Goal: Transaction & Acquisition: Book appointment/travel/reservation

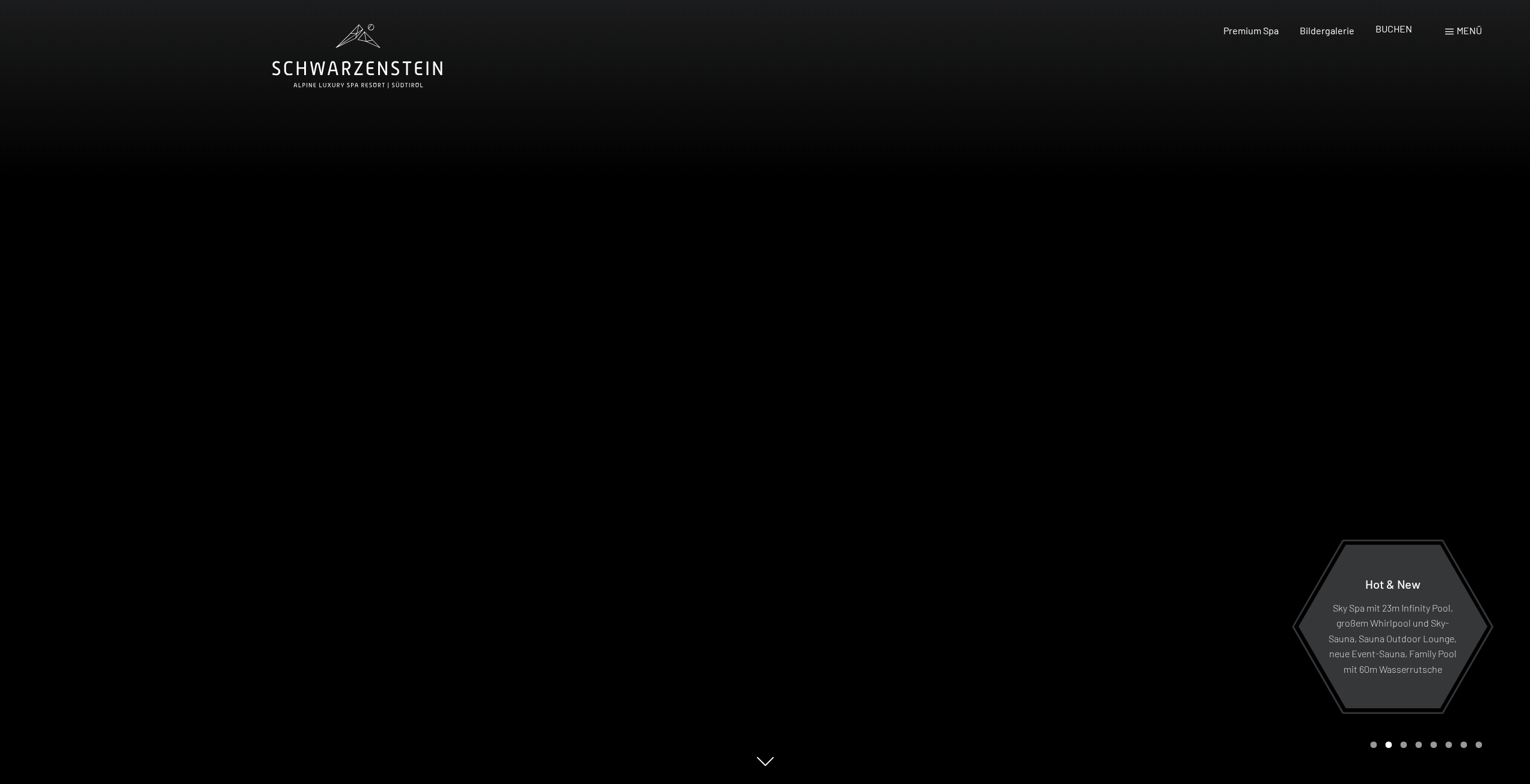
click at [1400, 32] on span "BUCHEN" at bounding box center [1393, 29] width 37 height 11
click at [1394, 34] on span "BUCHEN" at bounding box center [1393, 29] width 37 height 11
click at [1384, 27] on span "BUCHEN" at bounding box center [1393, 29] width 37 height 11
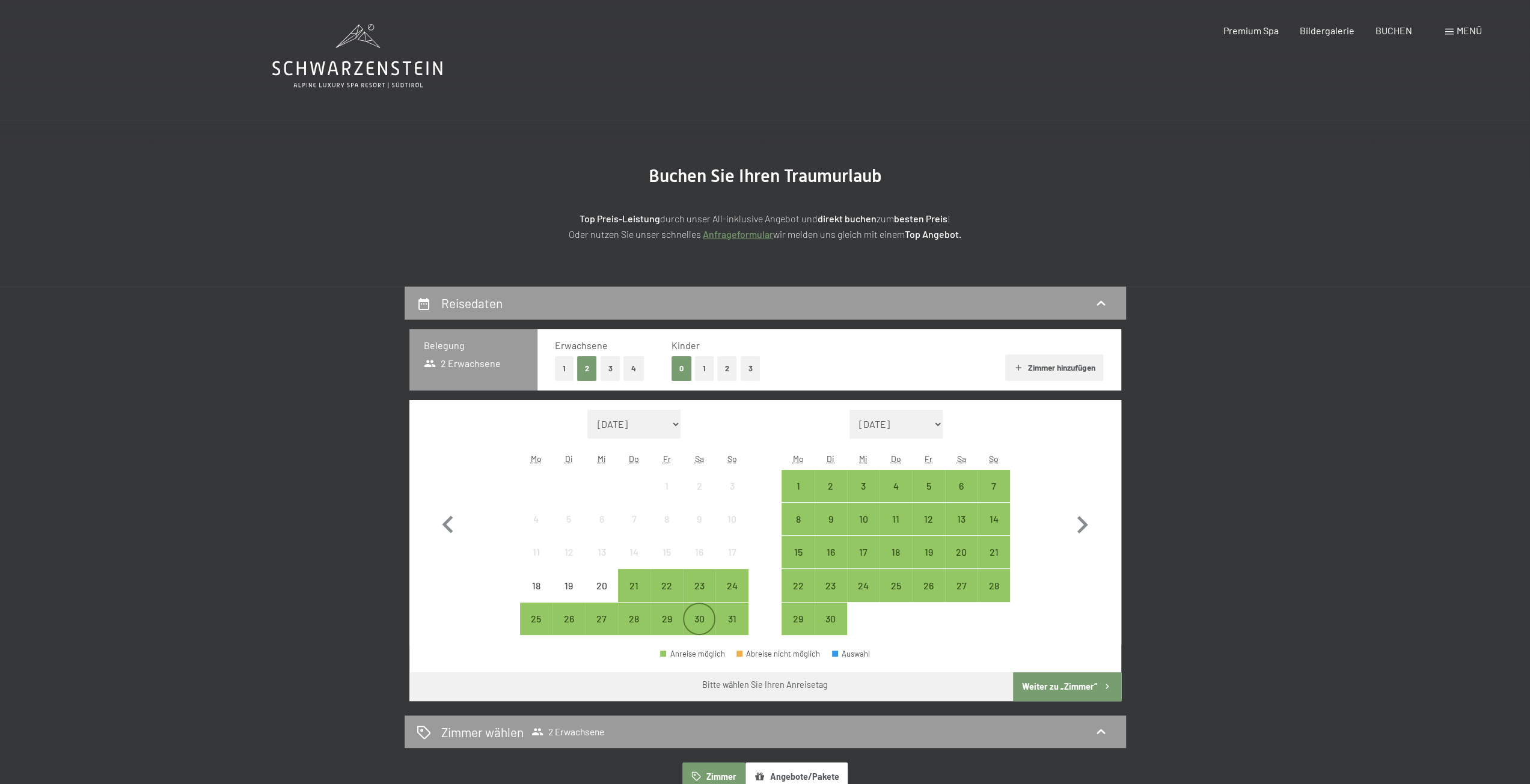
click at [700, 619] on div "30" at bounding box center [700, 629] width 30 height 30
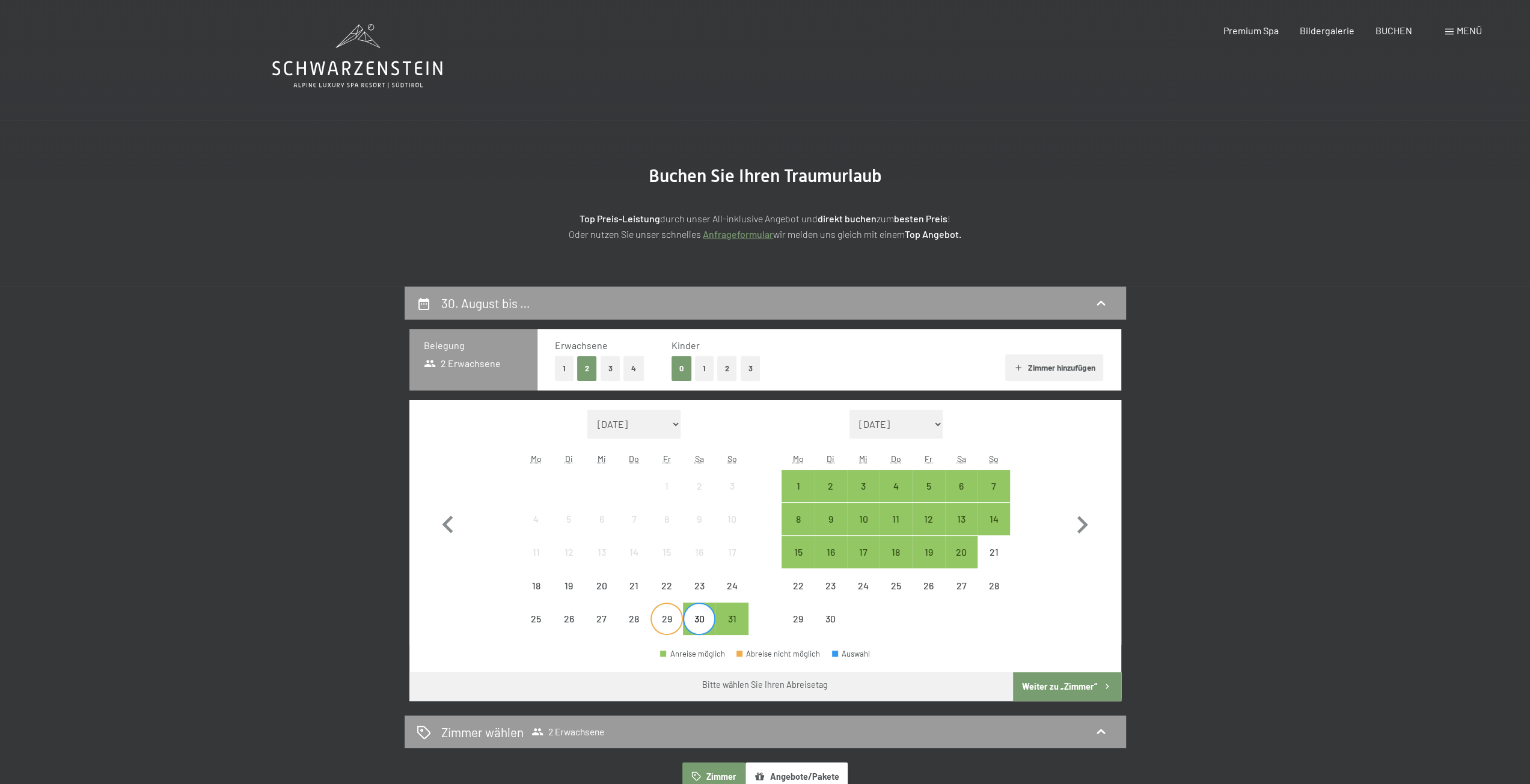
click at [674, 619] on div "29" at bounding box center [666, 629] width 30 height 30
click at [828, 486] on div "2" at bounding box center [831, 497] width 30 height 30
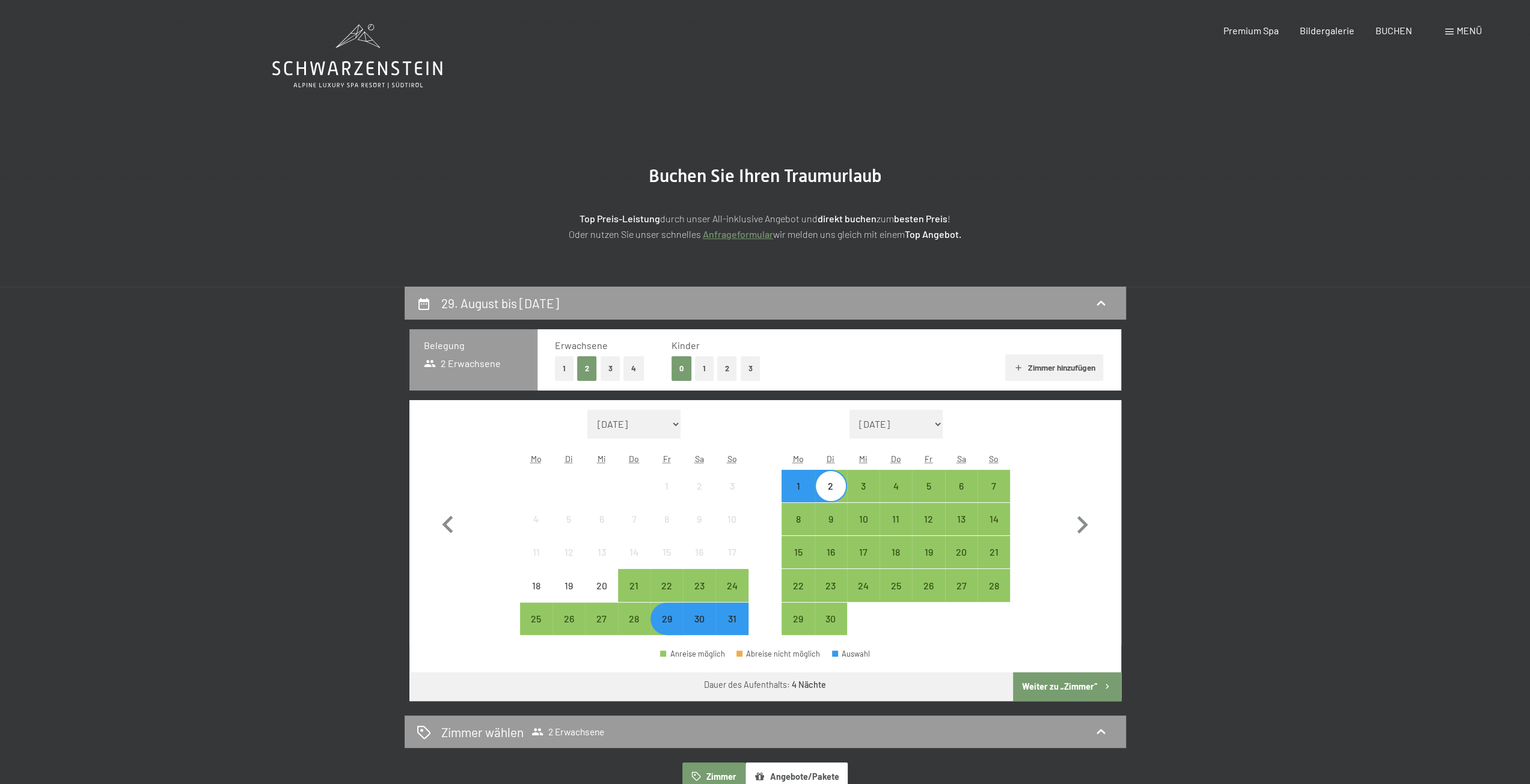
click at [1040, 684] on button "Weiter zu „Zimmer“" at bounding box center [1067, 687] width 108 height 29
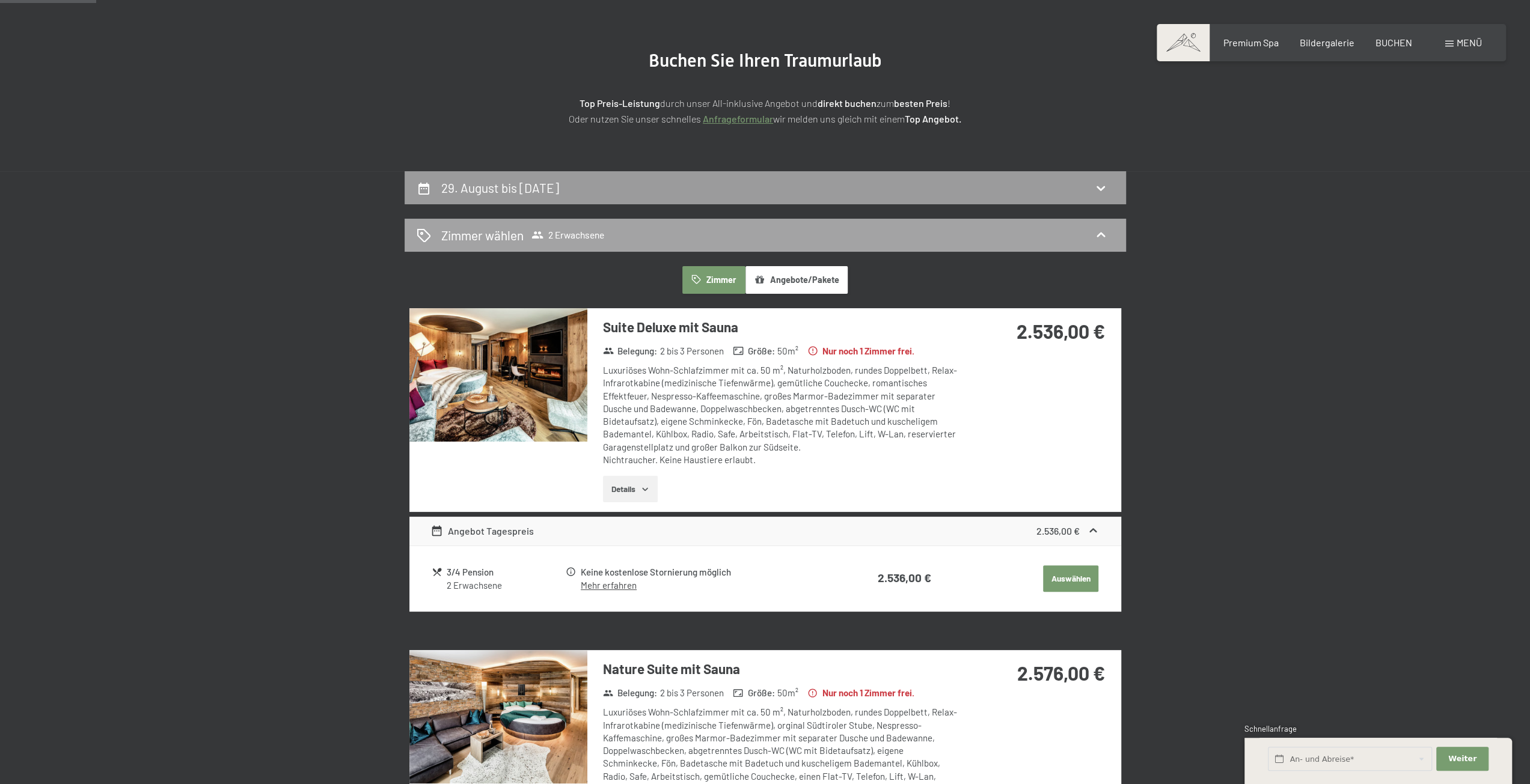
scroll to position [106, 0]
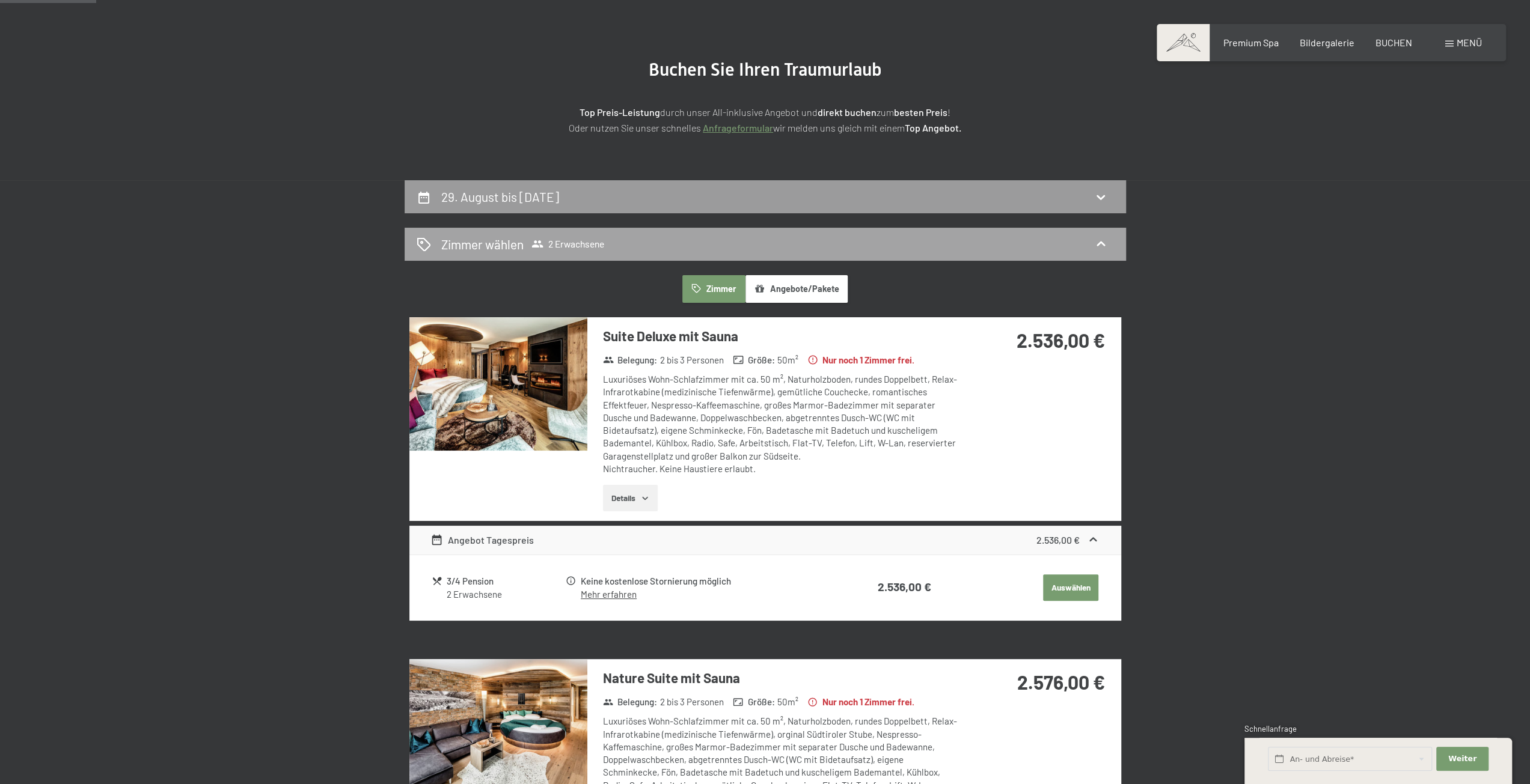
click at [512, 247] on h2 "Zimmer wählen" at bounding box center [482, 244] width 83 height 17
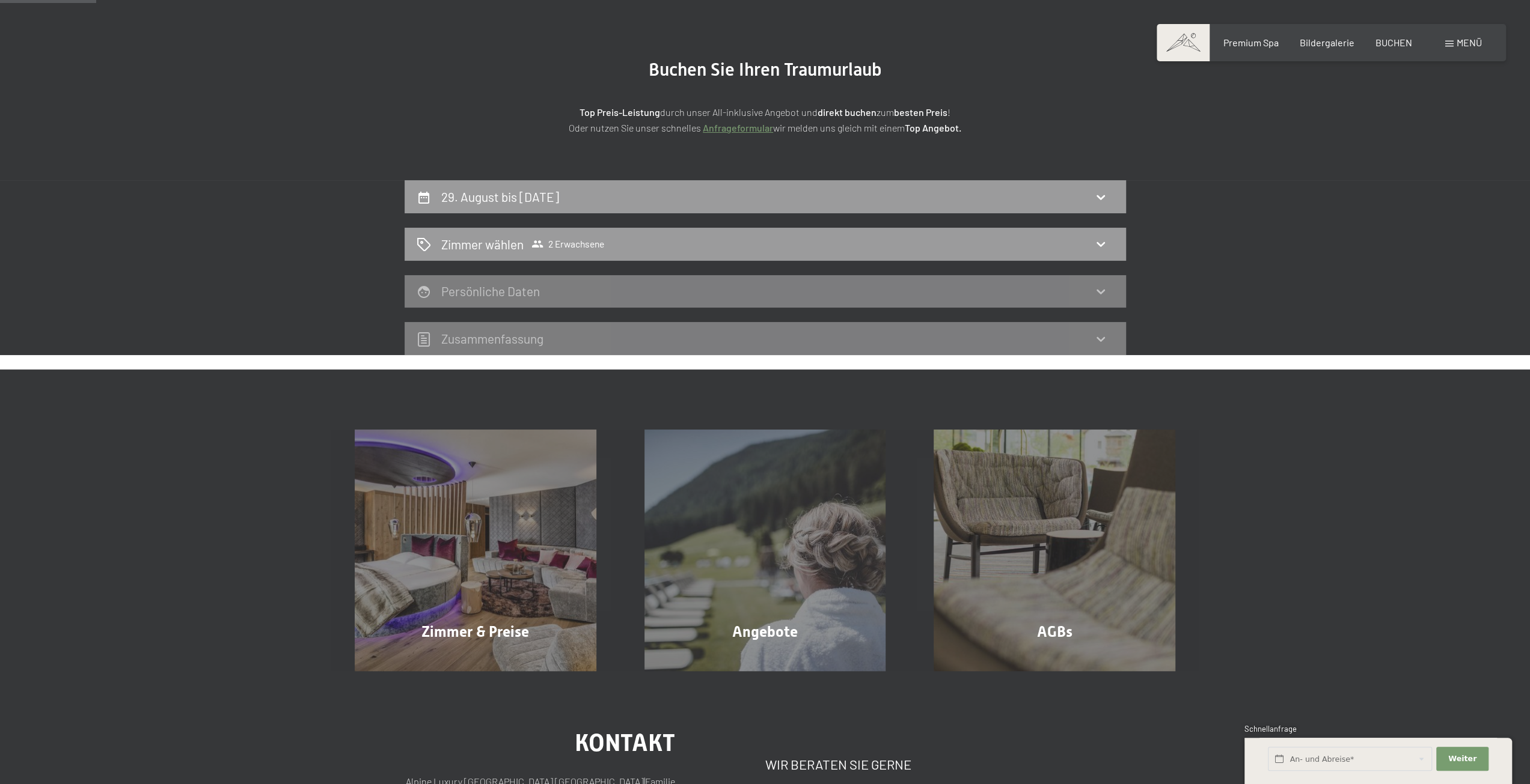
click at [656, 300] on div "Persönliche Daten" at bounding box center [765, 292] width 721 height 33
click at [622, 236] on div "Zimmer wählen 2 Erwachsene" at bounding box center [766, 244] width 697 height 17
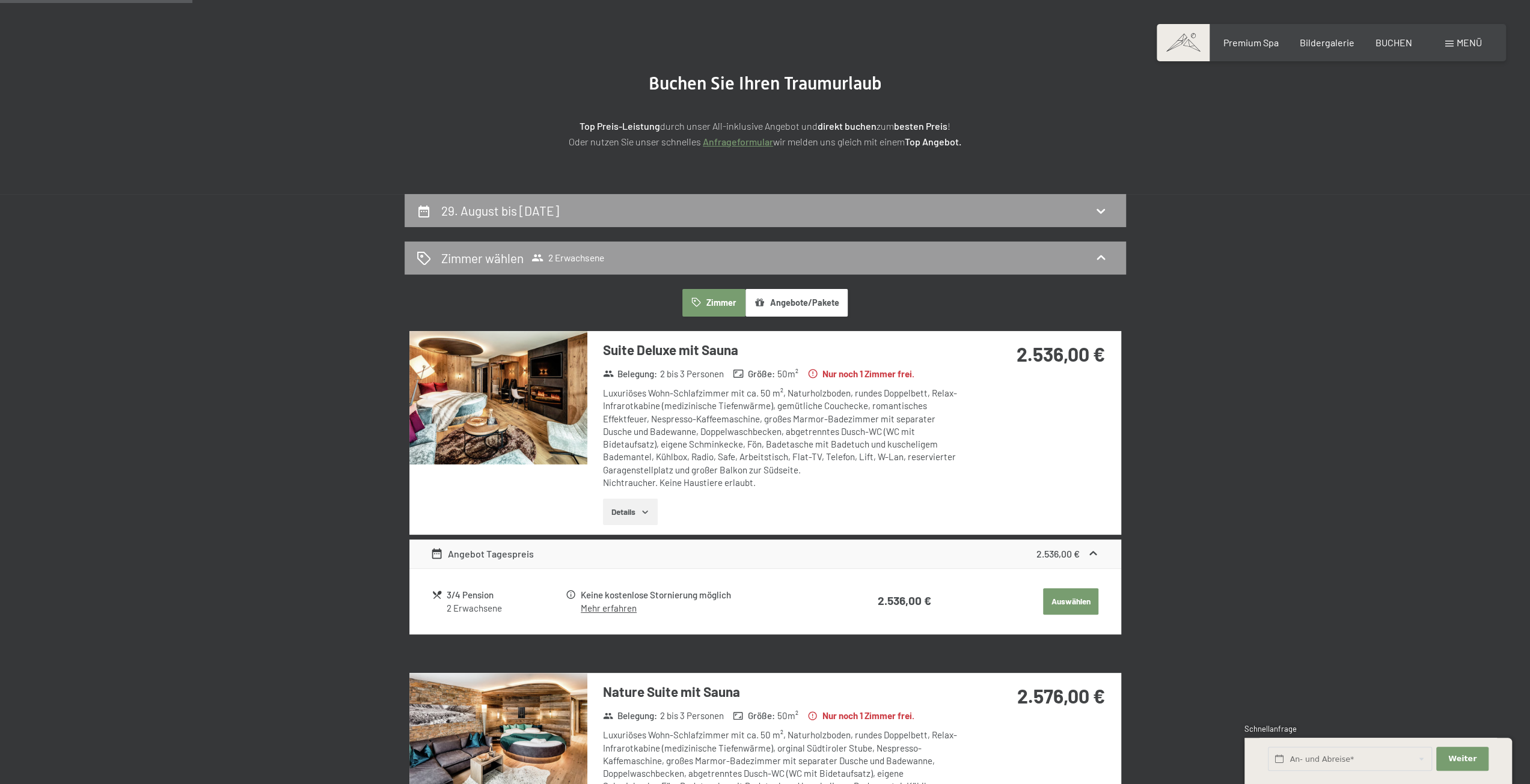
scroll to position [0, 0]
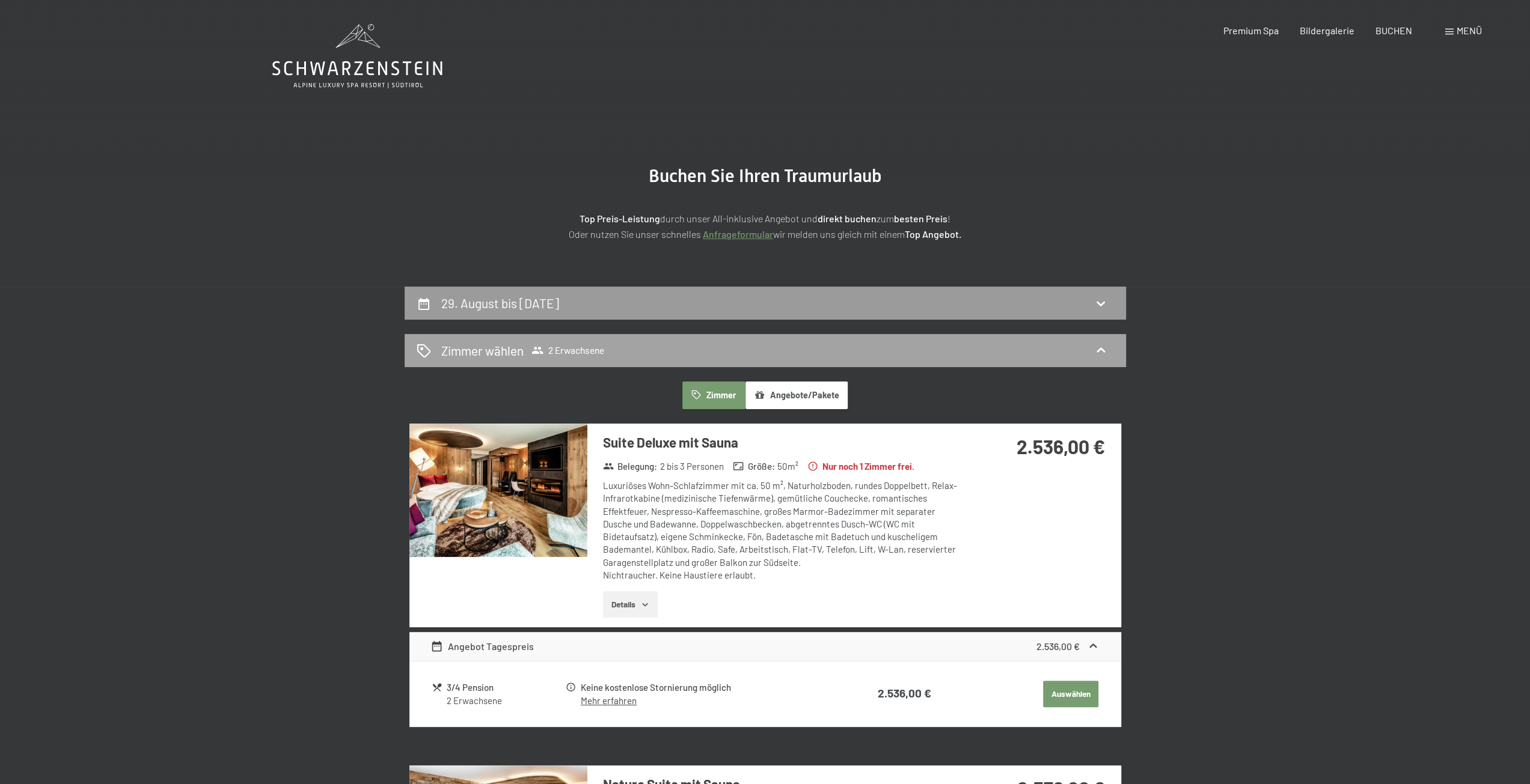
click at [454, 351] on h2 "Zimmer wählen" at bounding box center [482, 351] width 83 height 17
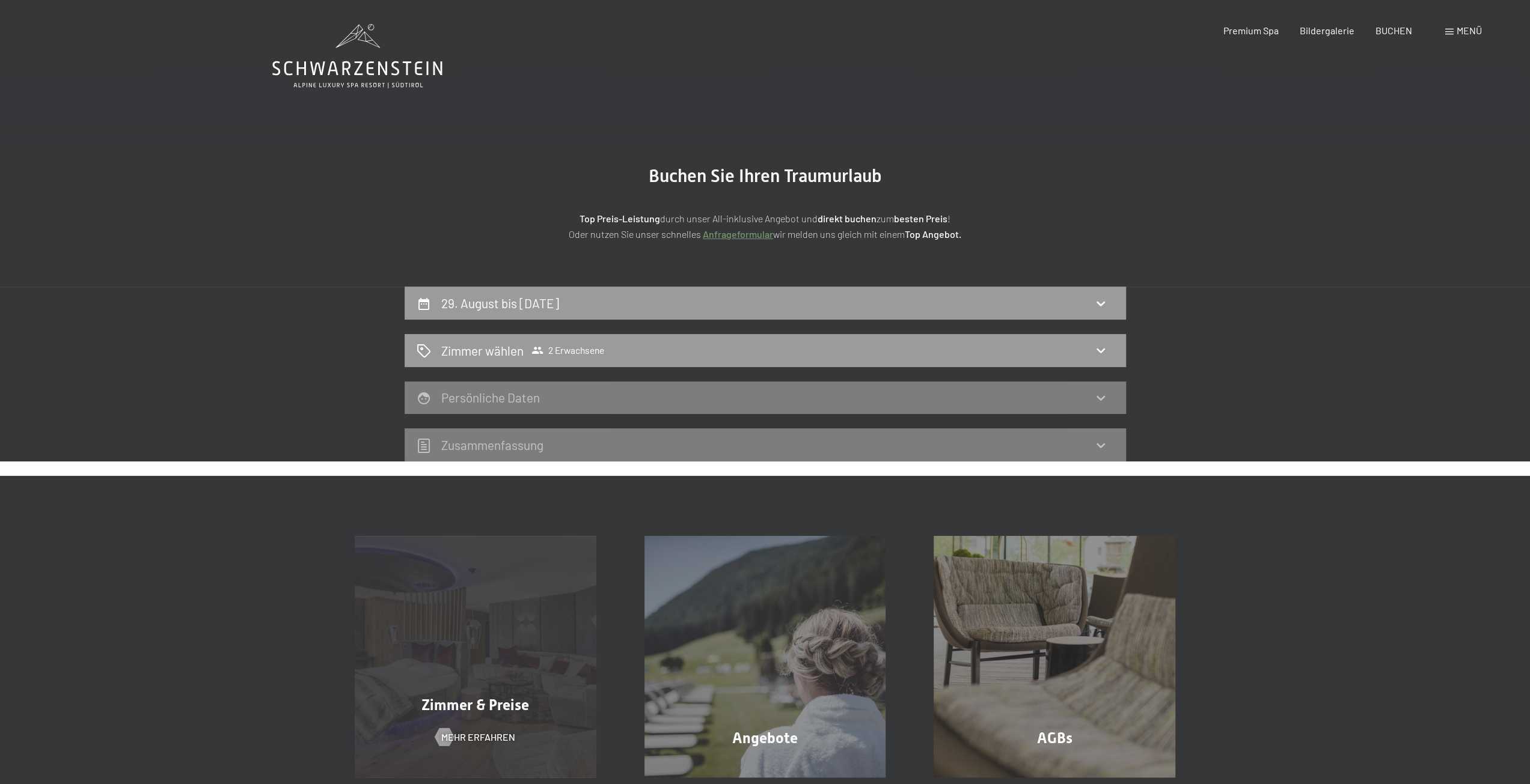
click at [475, 663] on div "Zimmer & Preise Mehr erfahren" at bounding box center [475, 657] width 290 height 241
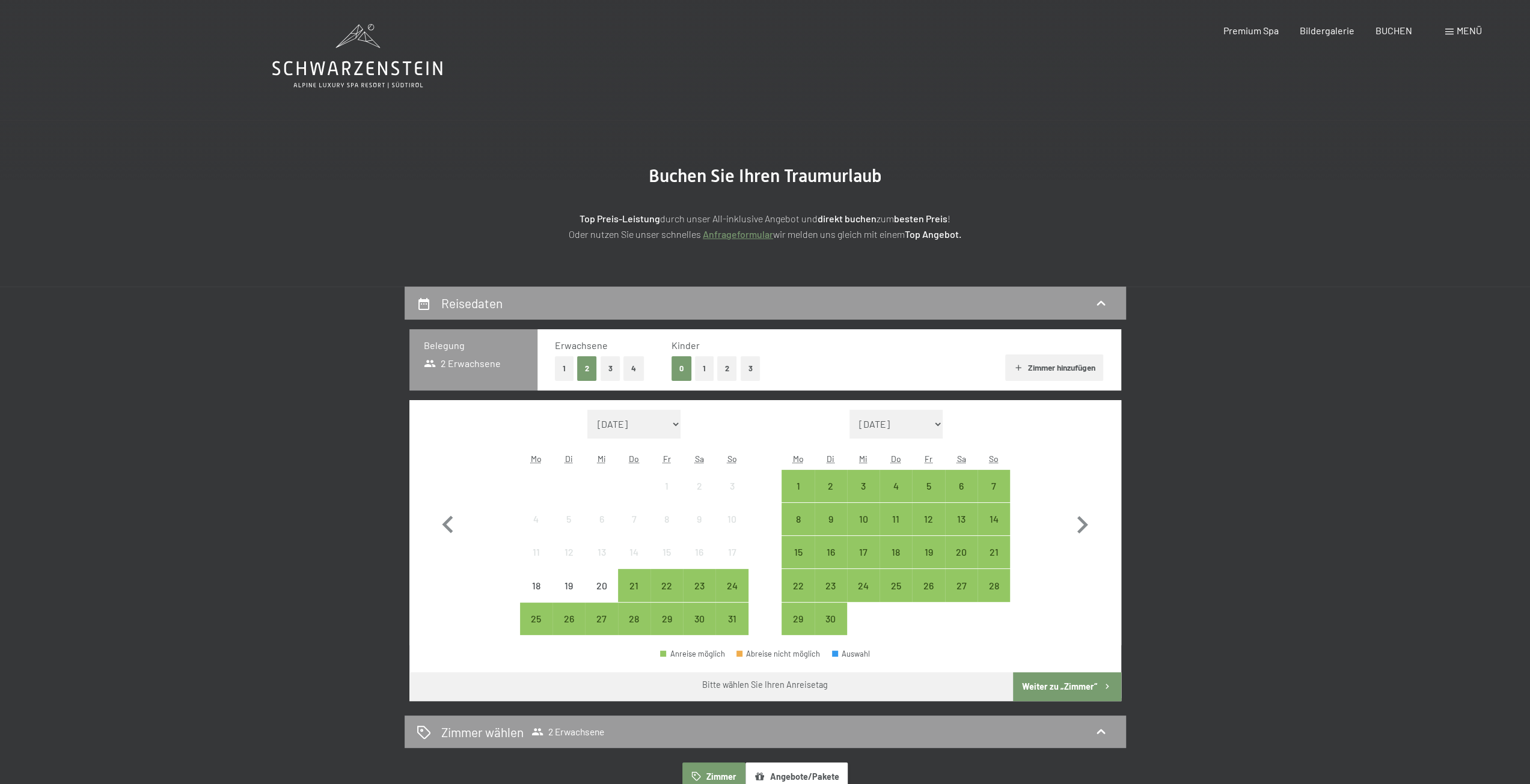
click at [733, 366] on button "2" at bounding box center [728, 369] width 20 height 24
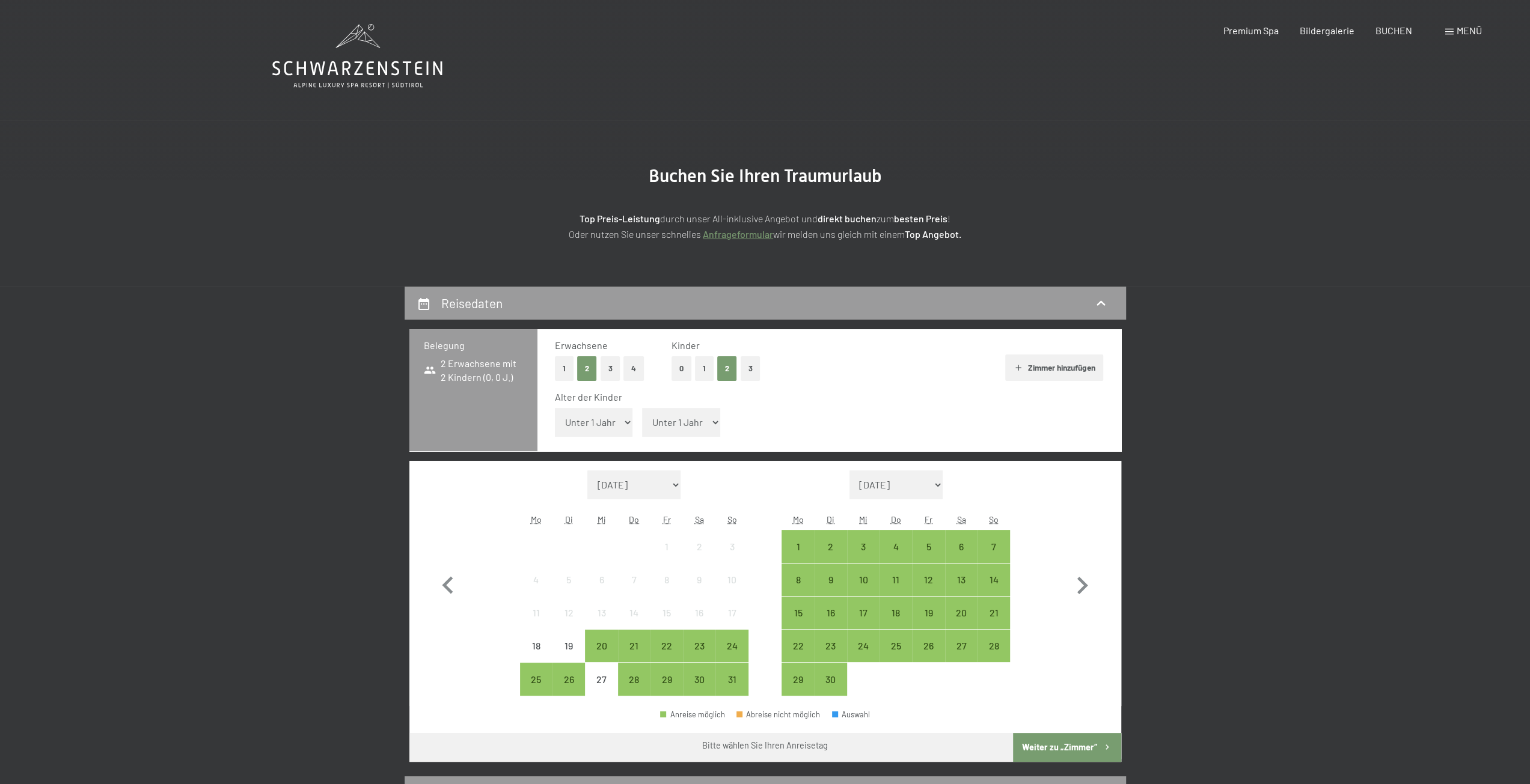
click at [619, 420] on select "Unter 1 Jahr 1 Jahr 2 Jahre 3 Jahre 4 Jahre 5 Jahre 6 Jahre 7 Jahre 8 Jahre 9 J…" at bounding box center [594, 423] width 78 height 29
select select "8"
click at [555, 408] on select "Unter 1 Jahr 1 Jahr 2 Jahre 3 Jahre 4 Jahre 5 Jahre 6 Jahre 7 Jahre 8 Jahre 9 J…" at bounding box center [594, 423] width 78 height 29
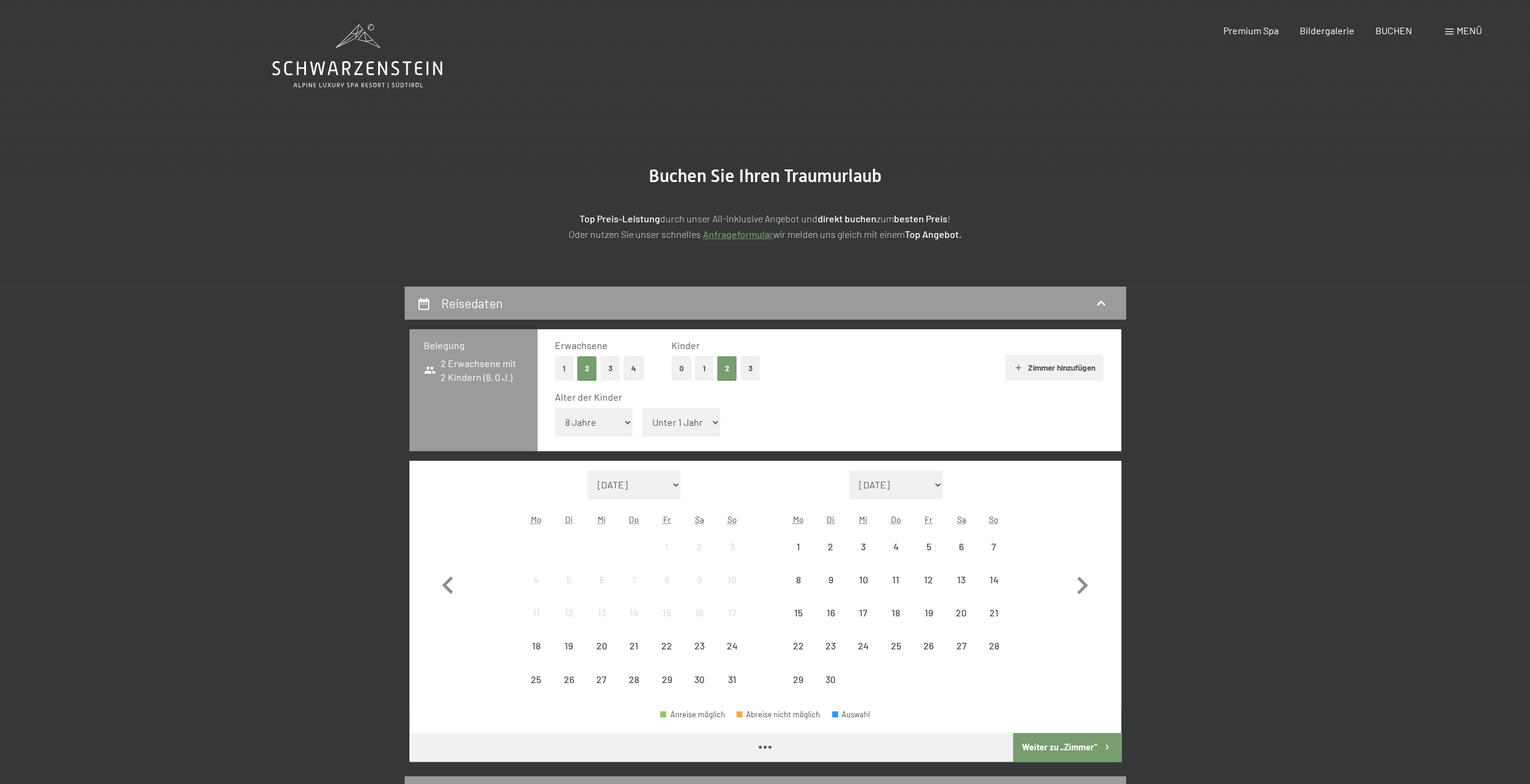
drag, startPoint x: 694, startPoint y: 416, endPoint x: 692, endPoint y: 425, distance: 9.2
click at [694, 416] on select "Unter 1 Jahr 1 Jahr 2 Jahre 3 Jahre 4 Jahre 5 Jahre 6 Jahre 7 Jahre 8 Jahre 9 J…" at bounding box center [681, 423] width 78 height 29
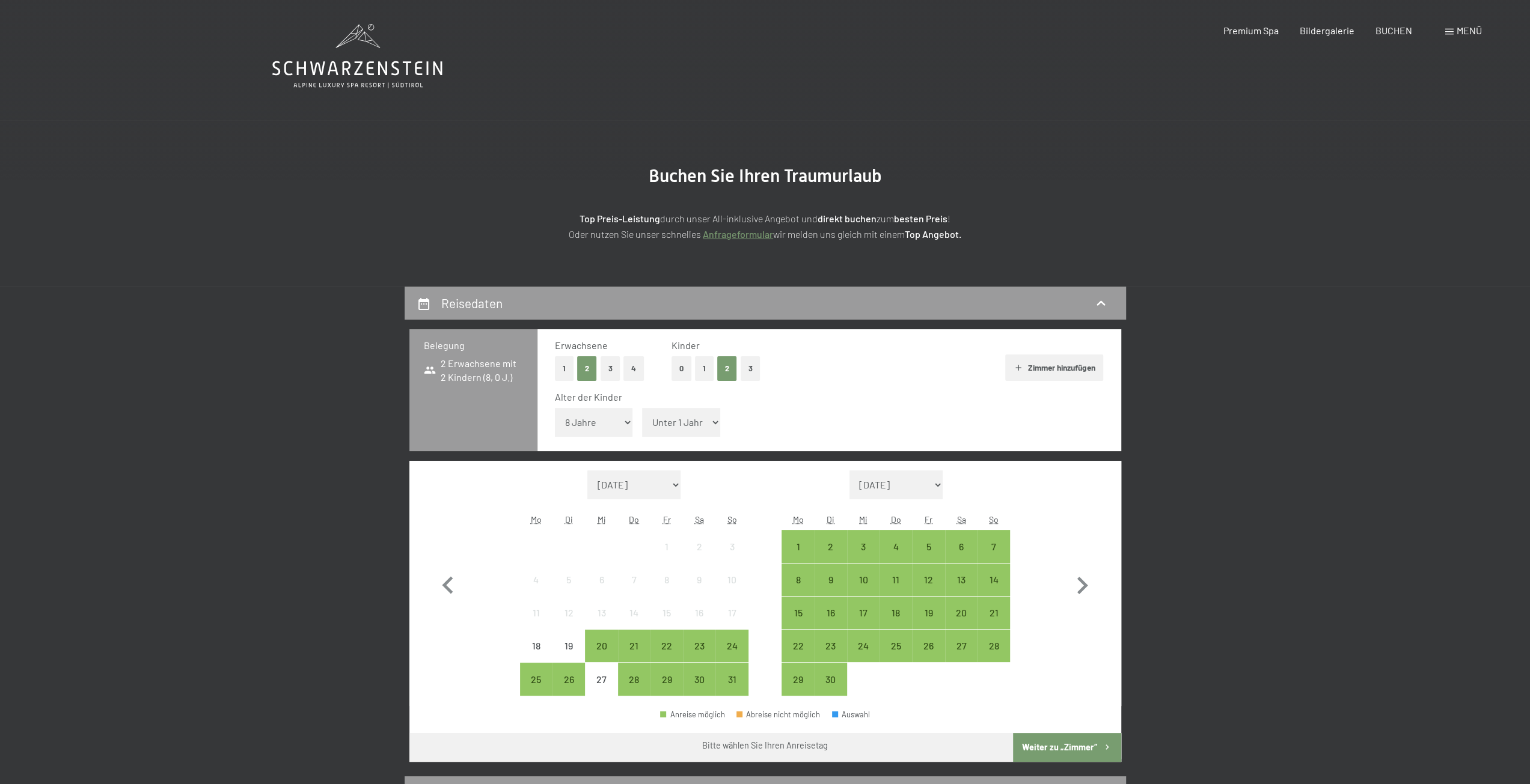
select select "8"
click at [642, 408] on select "Unter 1 Jahr 1 Jahr 2 Jahre 3 Jahre 4 Jahre 5 Jahre 6 Jahre 7 Jahre 8 Jahre 9 J…" at bounding box center [681, 423] width 78 height 29
click at [695, 681] on div "30" at bounding box center [700, 690] width 30 height 30
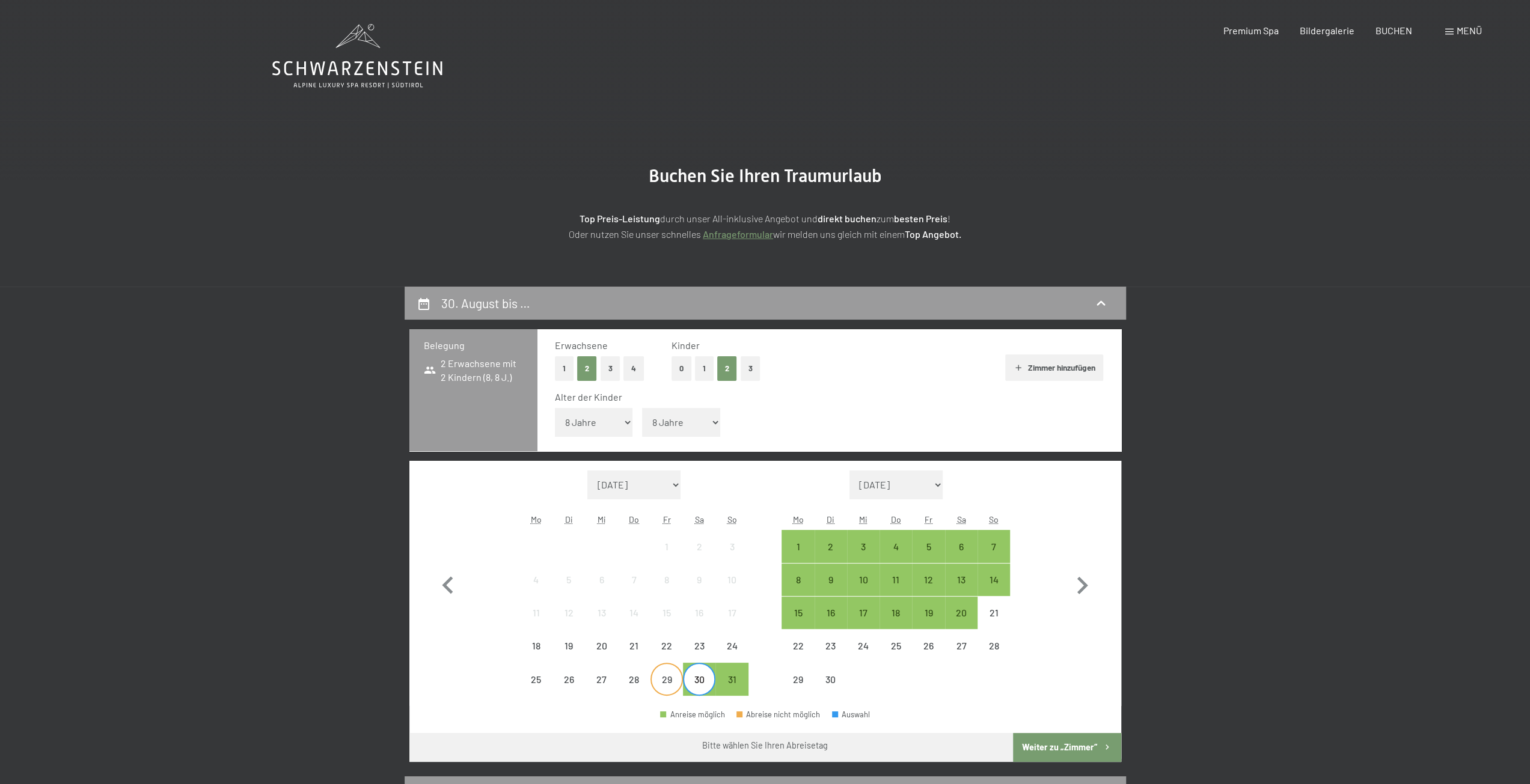
click at [666, 678] on div "29" at bounding box center [666, 690] width 30 height 30
click at [827, 545] on div "2" at bounding box center [831, 557] width 30 height 30
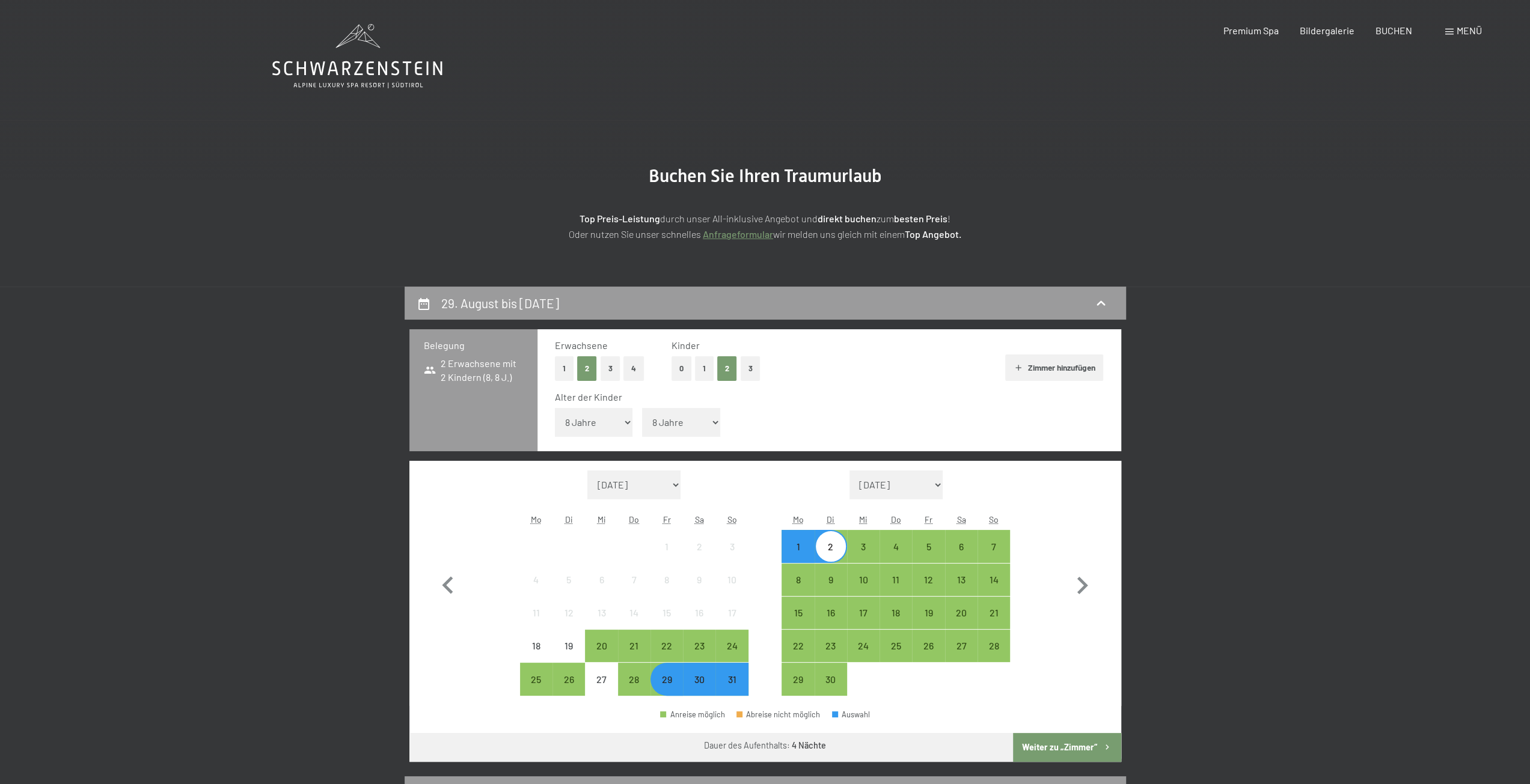
click at [1071, 748] on button "Weiter zu „Zimmer“" at bounding box center [1067, 747] width 108 height 29
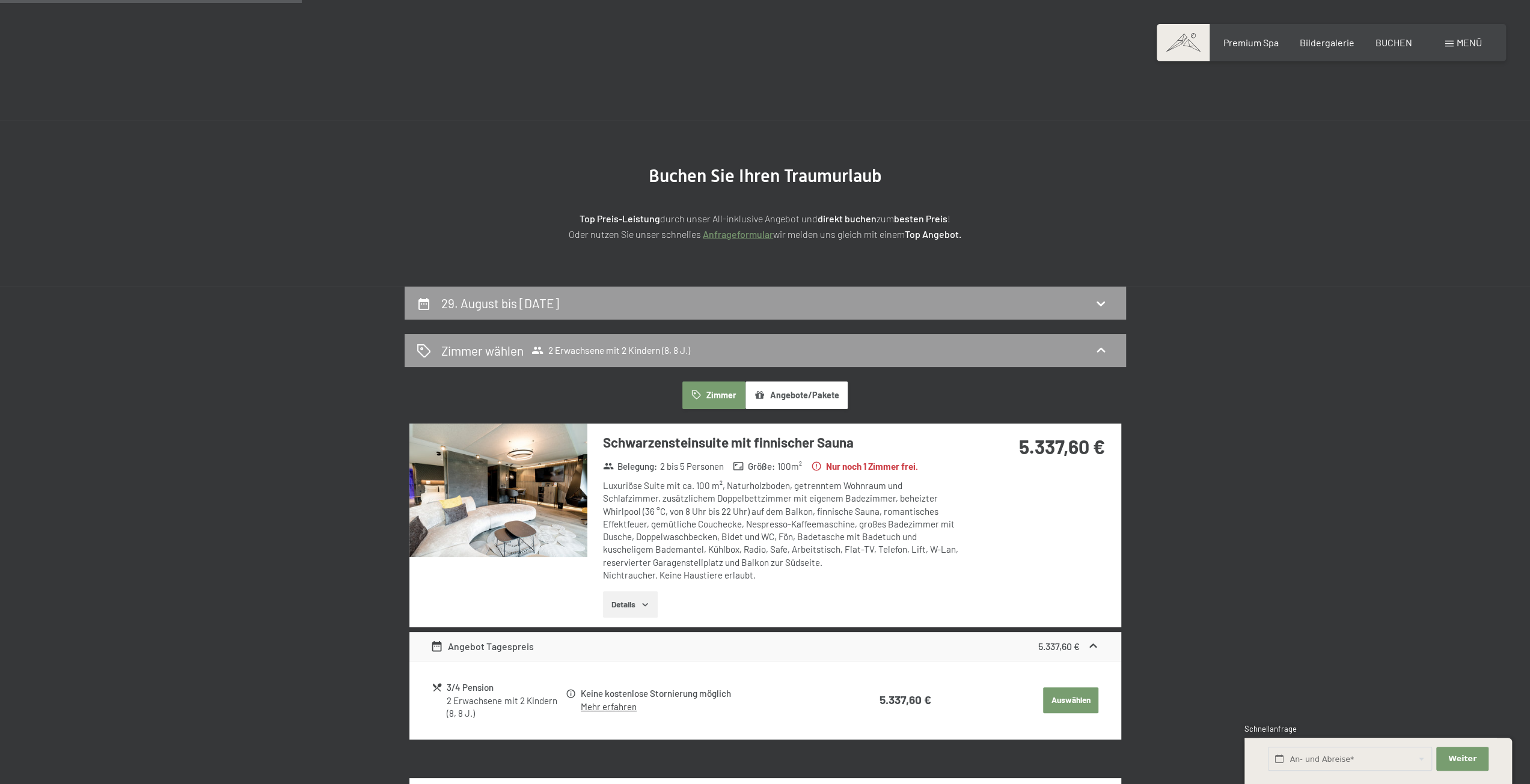
scroll to position [287, 0]
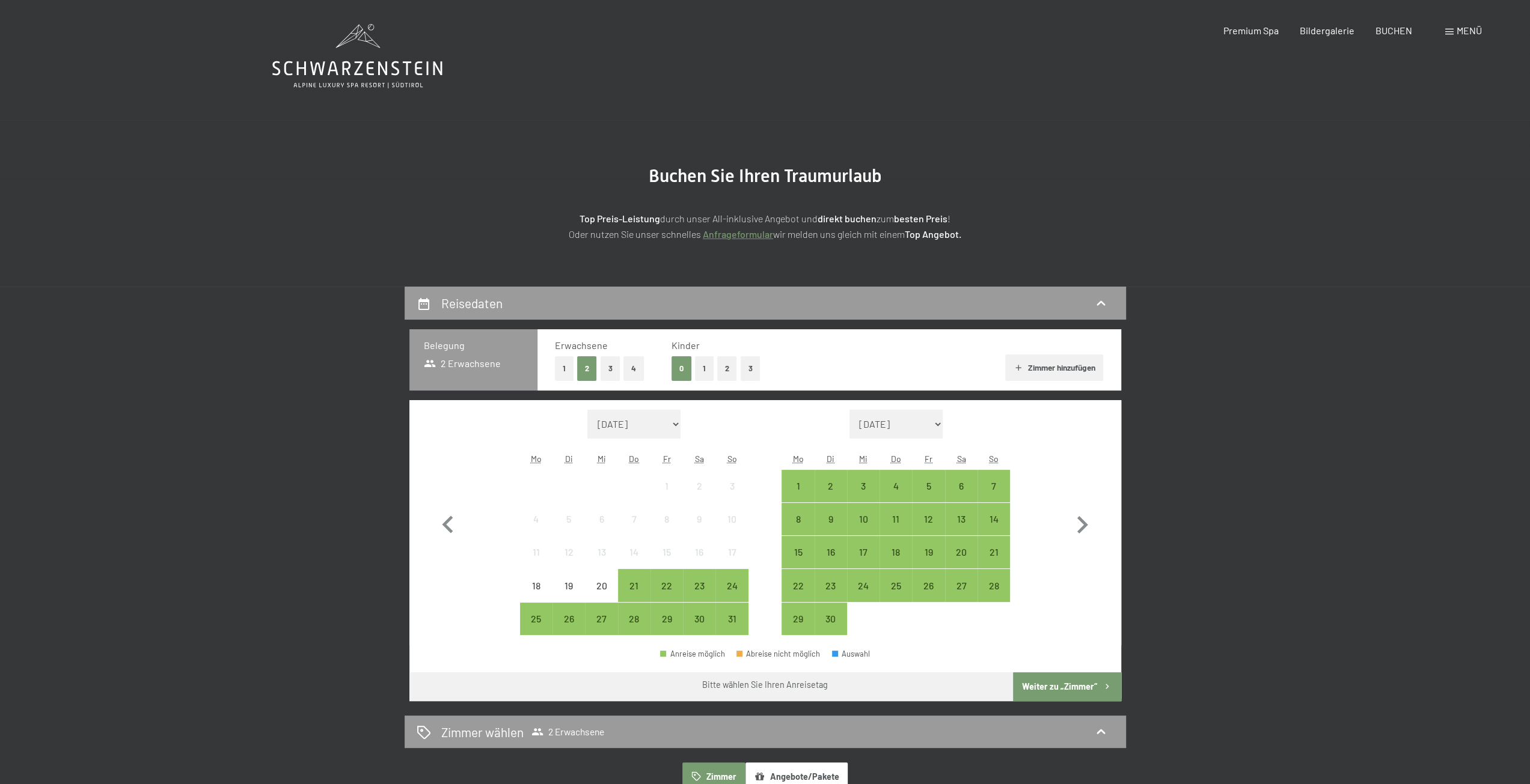
click at [724, 365] on button "2" at bounding box center [728, 369] width 20 height 24
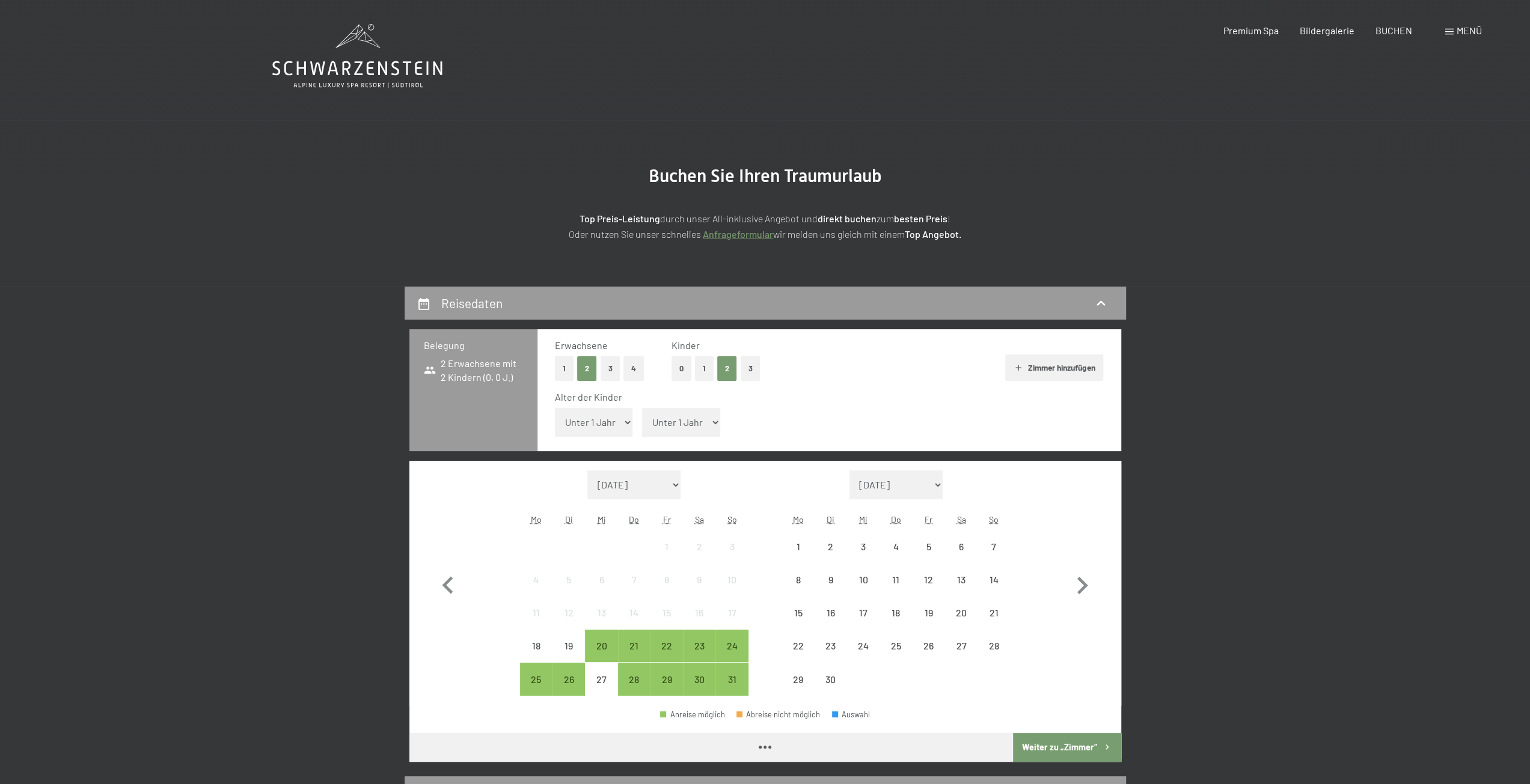
click at [623, 425] on select "Unter 1 Jahr 1 Jahr 2 Jahre 3 Jahre 4 Jahre 5 Jahre 6 Jahre 7 Jahre 8 Jahre 9 J…" at bounding box center [594, 423] width 78 height 29
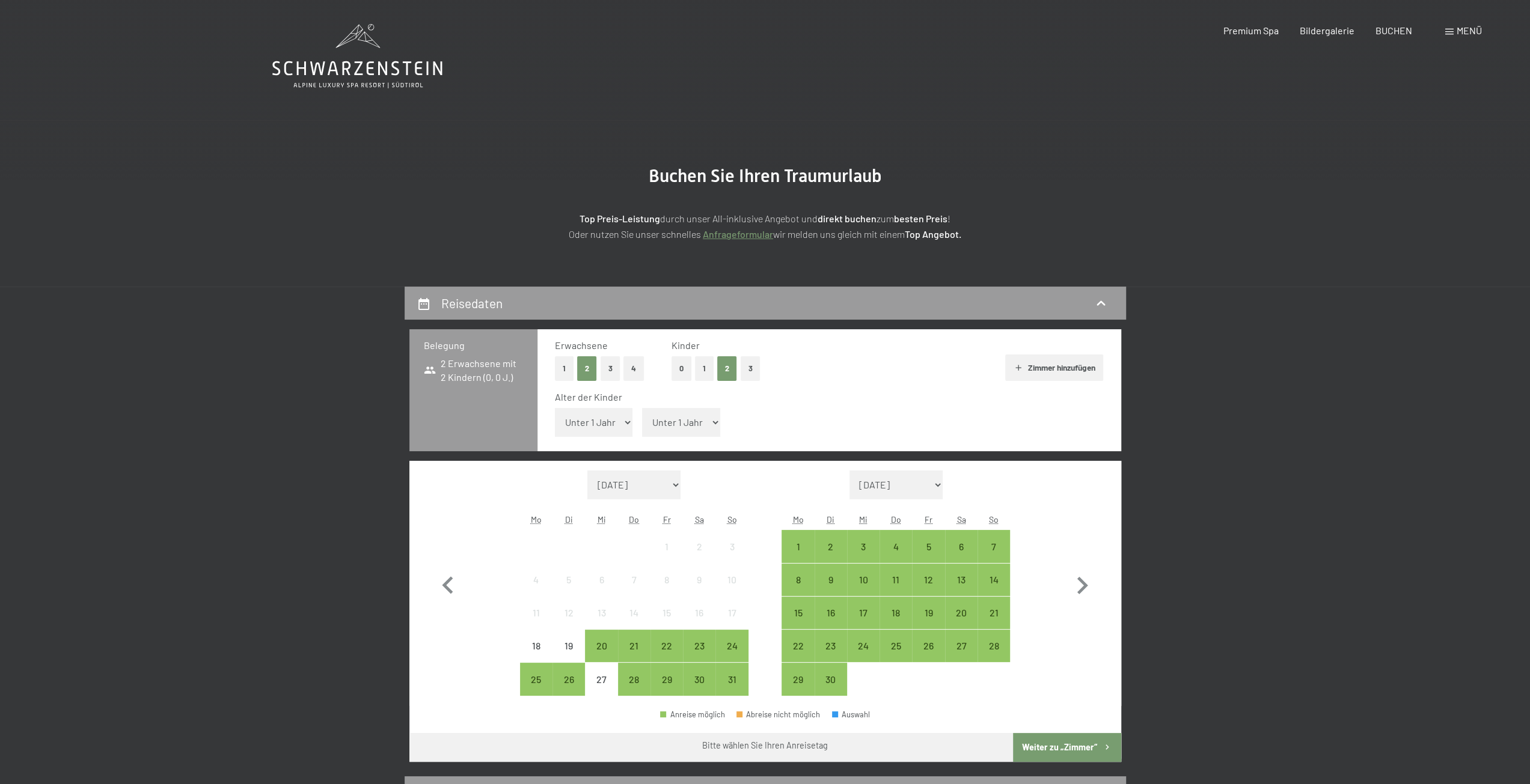
select select "8"
click at [555, 408] on select "Unter 1 Jahr 1 Jahr 2 Jahre 3 Jahre 4 Jahre 5 Jahre 6 Jahre 7 Jahre 8 Jahre 9 J…" at bounding box center [594, 423] width 78 height 29
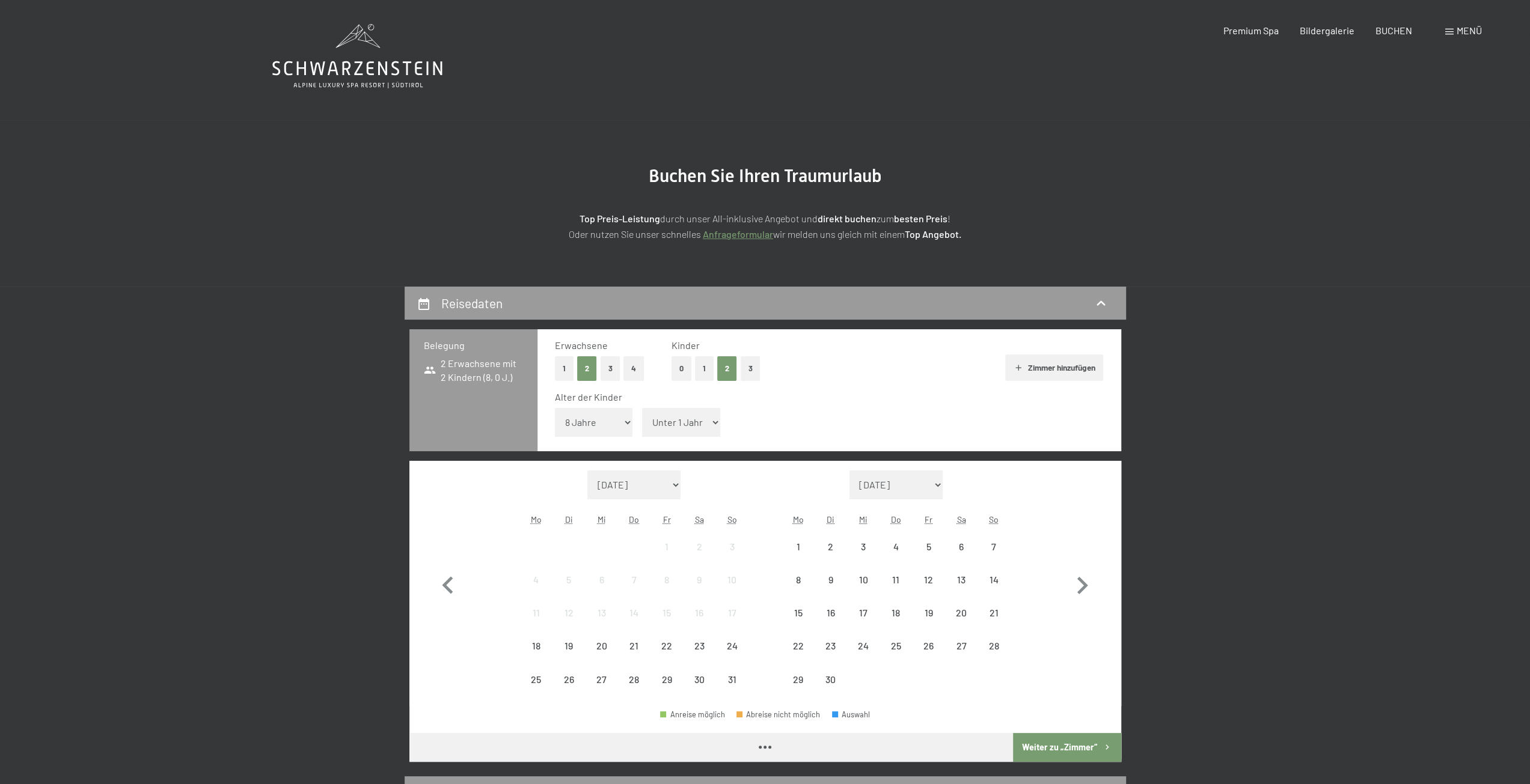
click at [681, 421] on span "Einwilligung Marketing*" at bounding box center [700, 427] width 99 height 12
click at [644, 421] on input "Einwilligung Marketing*" at bounding box center [638, 427] width 12 height 12
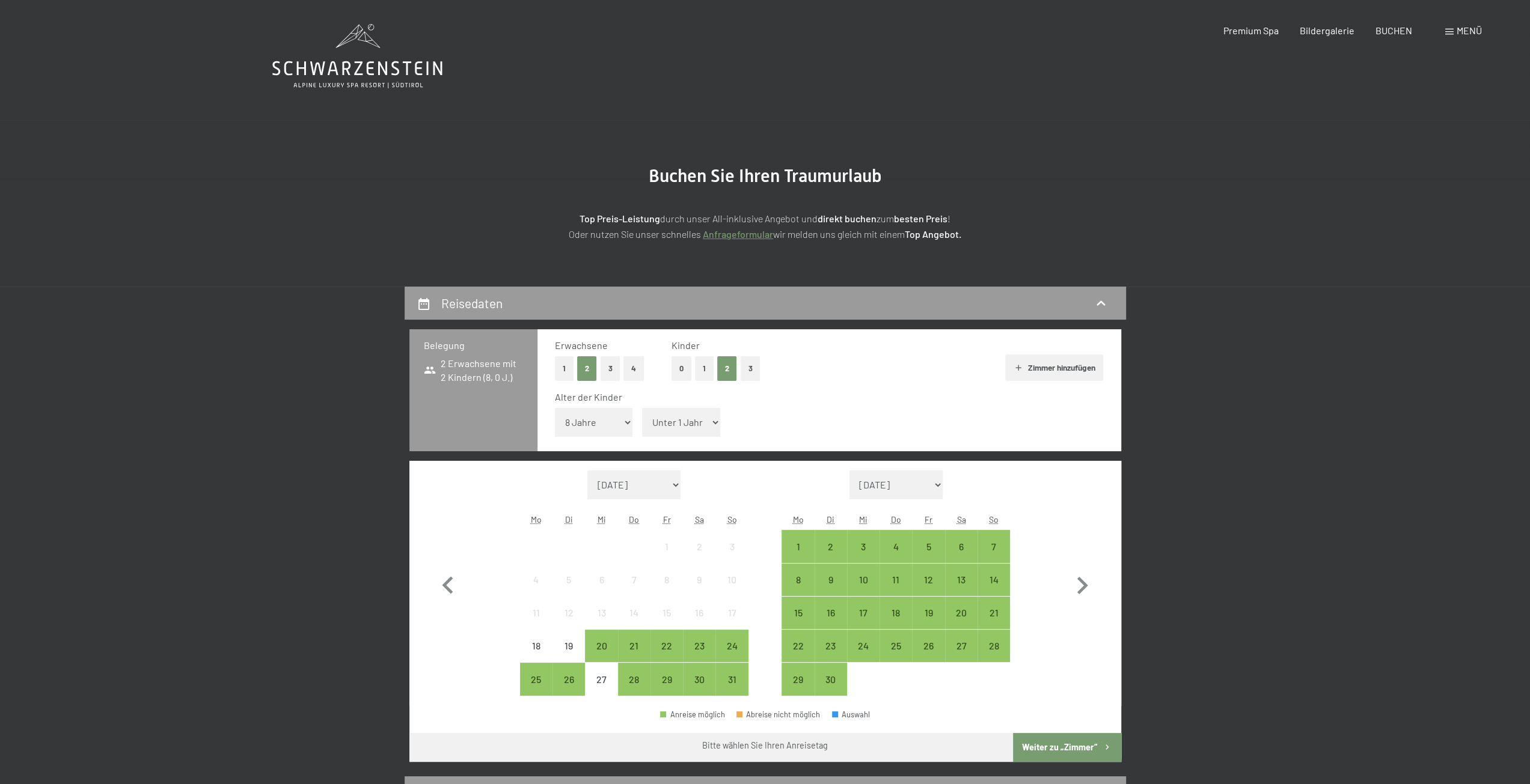
click at [710, 424] on span "Einwilligung Marketing*" at bounding box center [700, 427] width 99 height 12
click at [644, 424] on input "Einwilligung Marketing*" at bounding box center [638, 427] width 12 height 12
checkbox input "false"
drag, startPoint x: 703, startPoint y: 420, endPoint x: 623, endPoint y: 406, distance: 81.2
click at [703, 420] on select "Unter 1 Jahr 1 Jahr 2 Jahre 3 Jahre 4 Jahre 5 Jahre 6 Jahre 7 Jahre 8 Jahre 9 J…" at bounding box center [681, 423] width 78 height 29
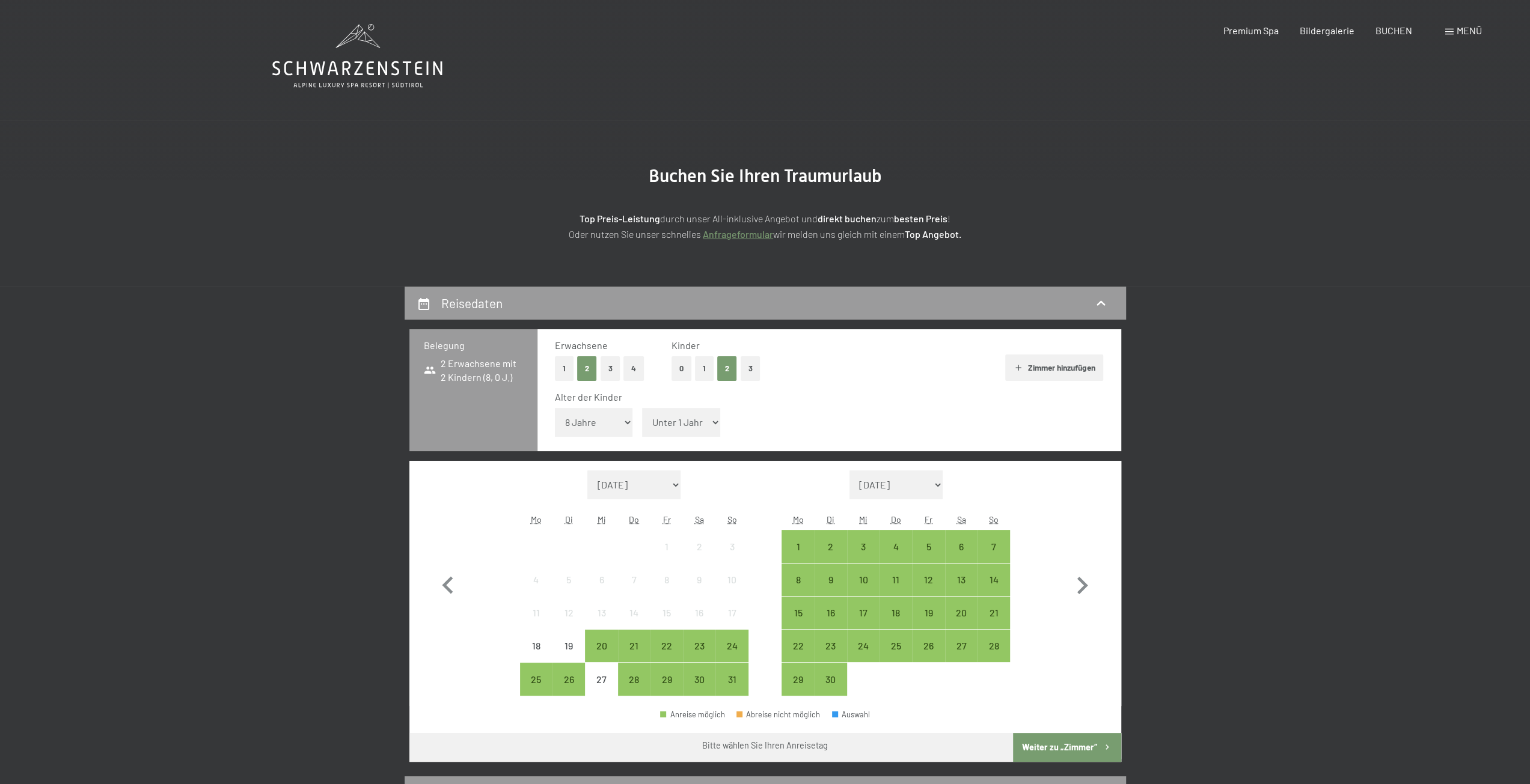
select select "8"
click at [642, 408] on select "Unter 1 Jahr 1 Jahr 2 Jahre 3 Jahre 4 Jahre 5 Jahre 6 Jahre 7 Jahre 8 Jahre 9 J…" at bounding box center [681, 423] width 78 height 29
click at [707, 683] on div "30" at bounding box center [700, 690] width 30 height 30
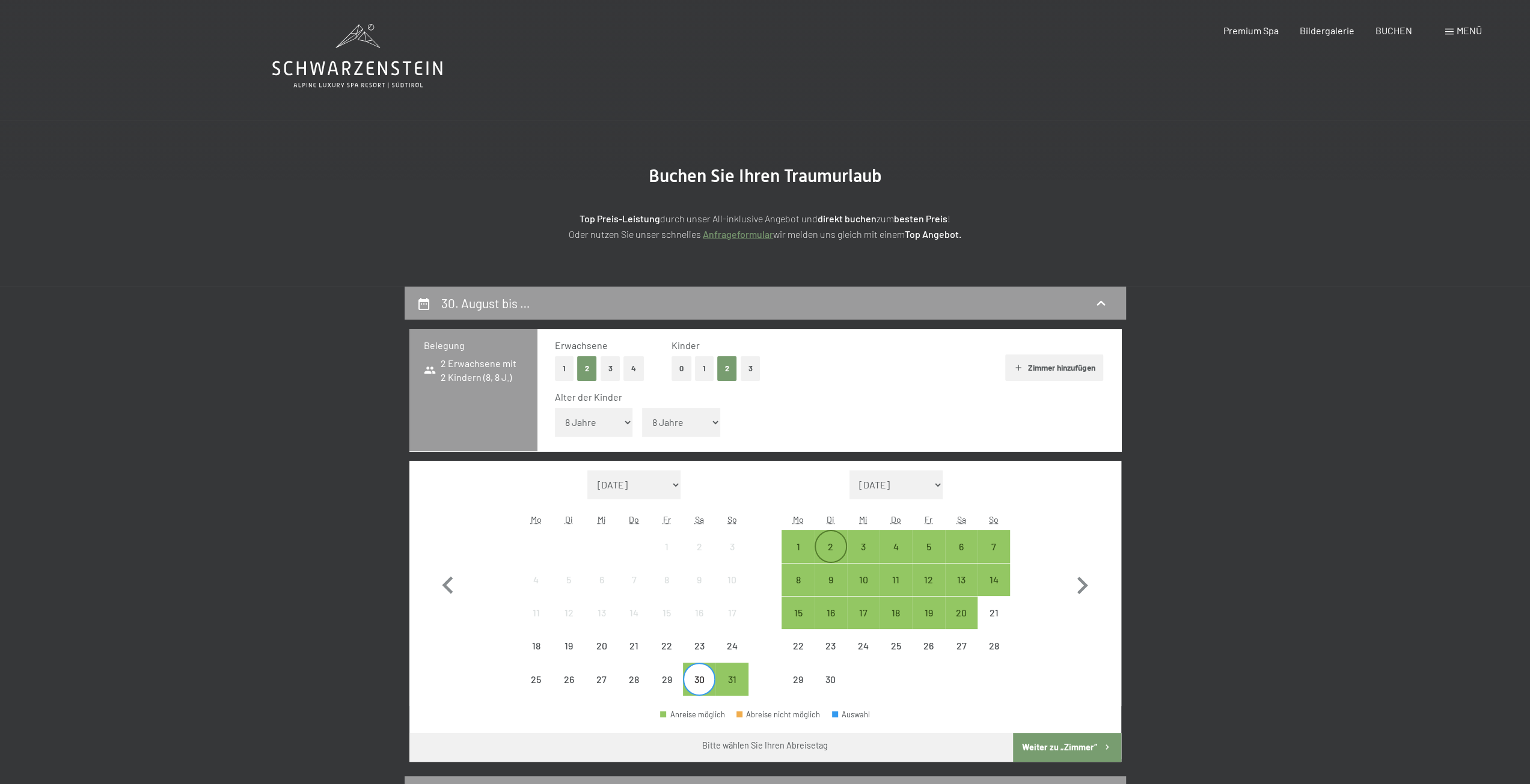
click at [833, 547] on div "2" at bounding box center [831, 557] width 30 height 30
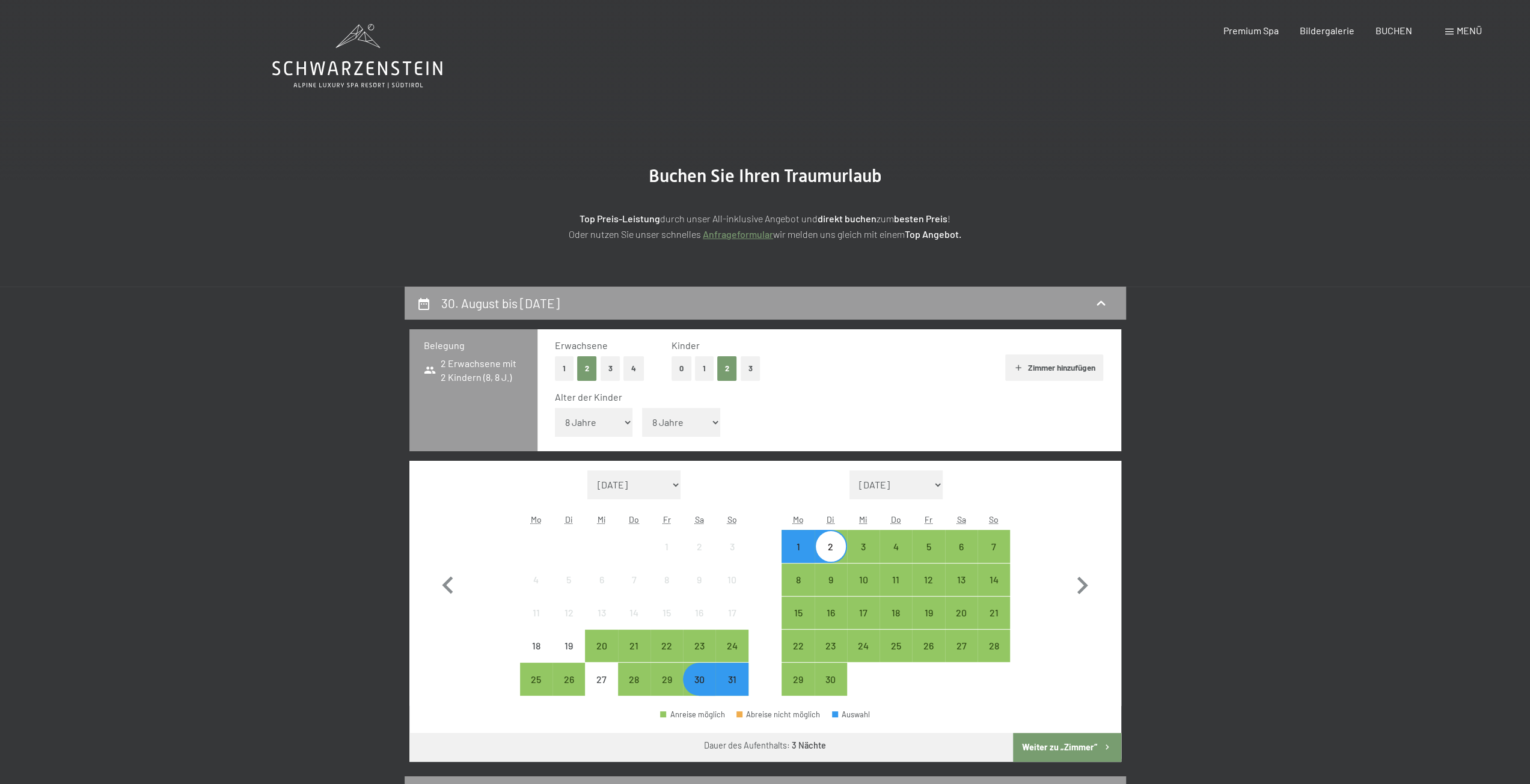
click at [1043, 742] on button "Weiter zu „Zimmer“" at bounding box center [1067, 747] width 108 height 29
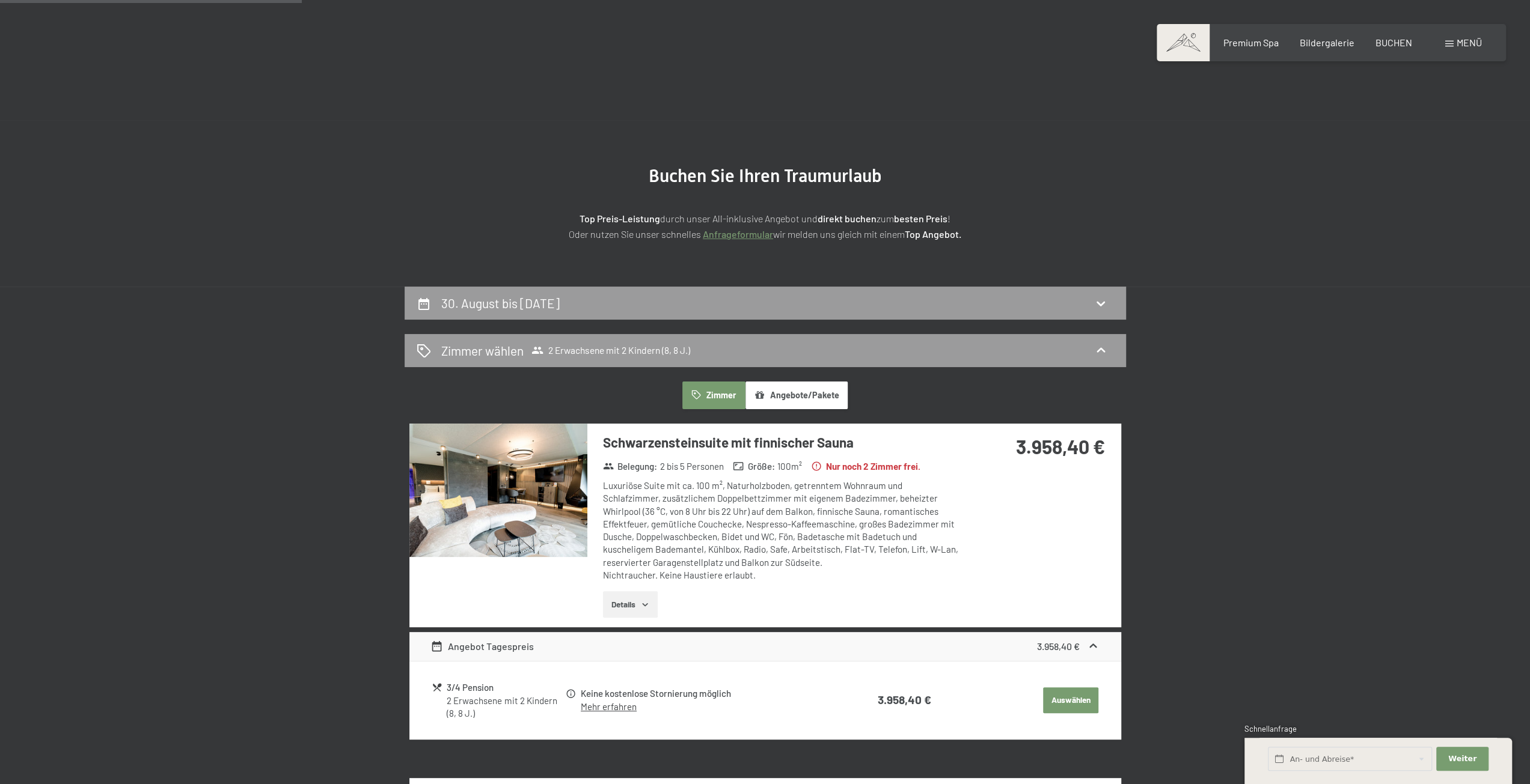
scroll to position [287, 0]
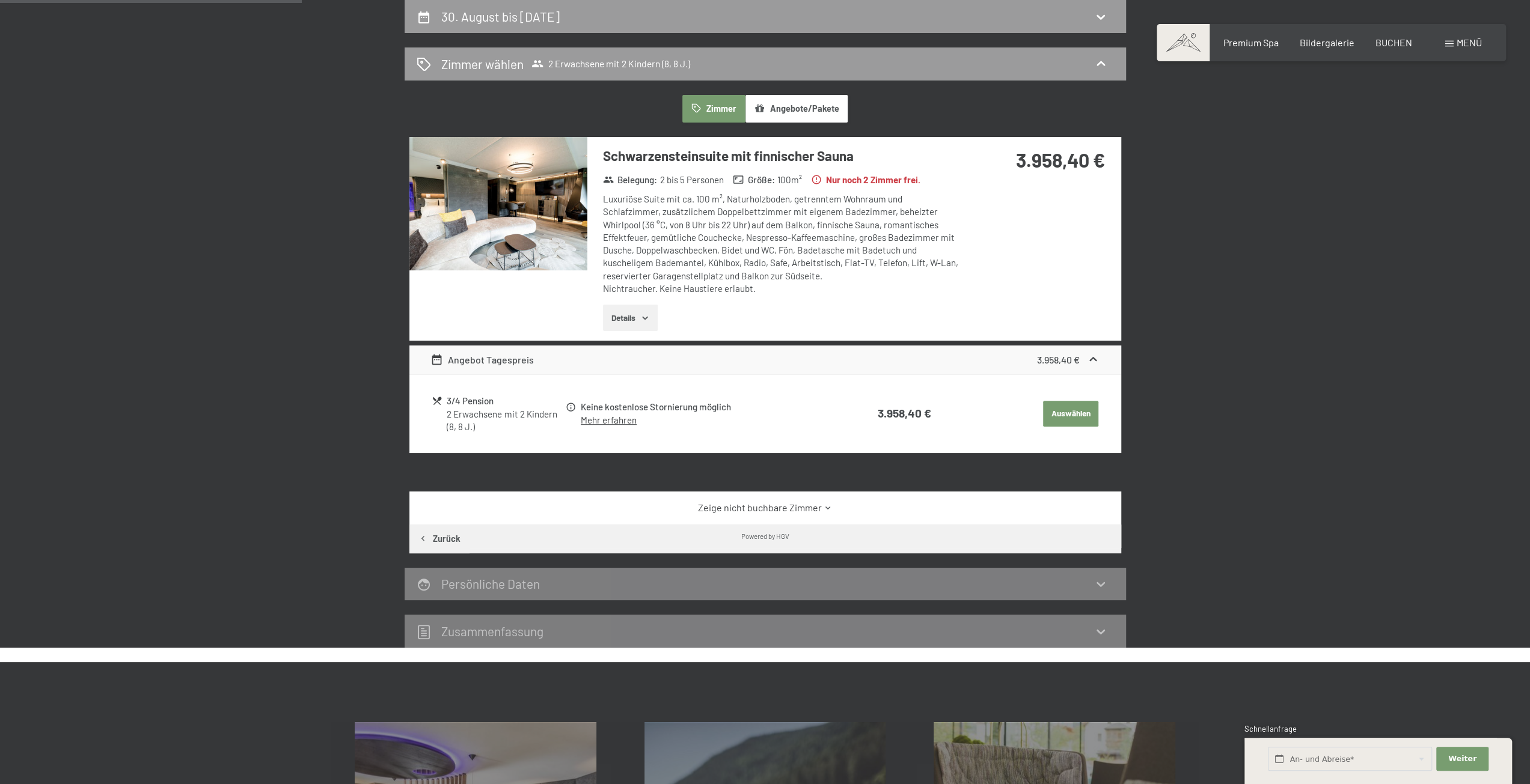
click at [494, 221] on img at bounding box center [498, 204] width 178 height 134
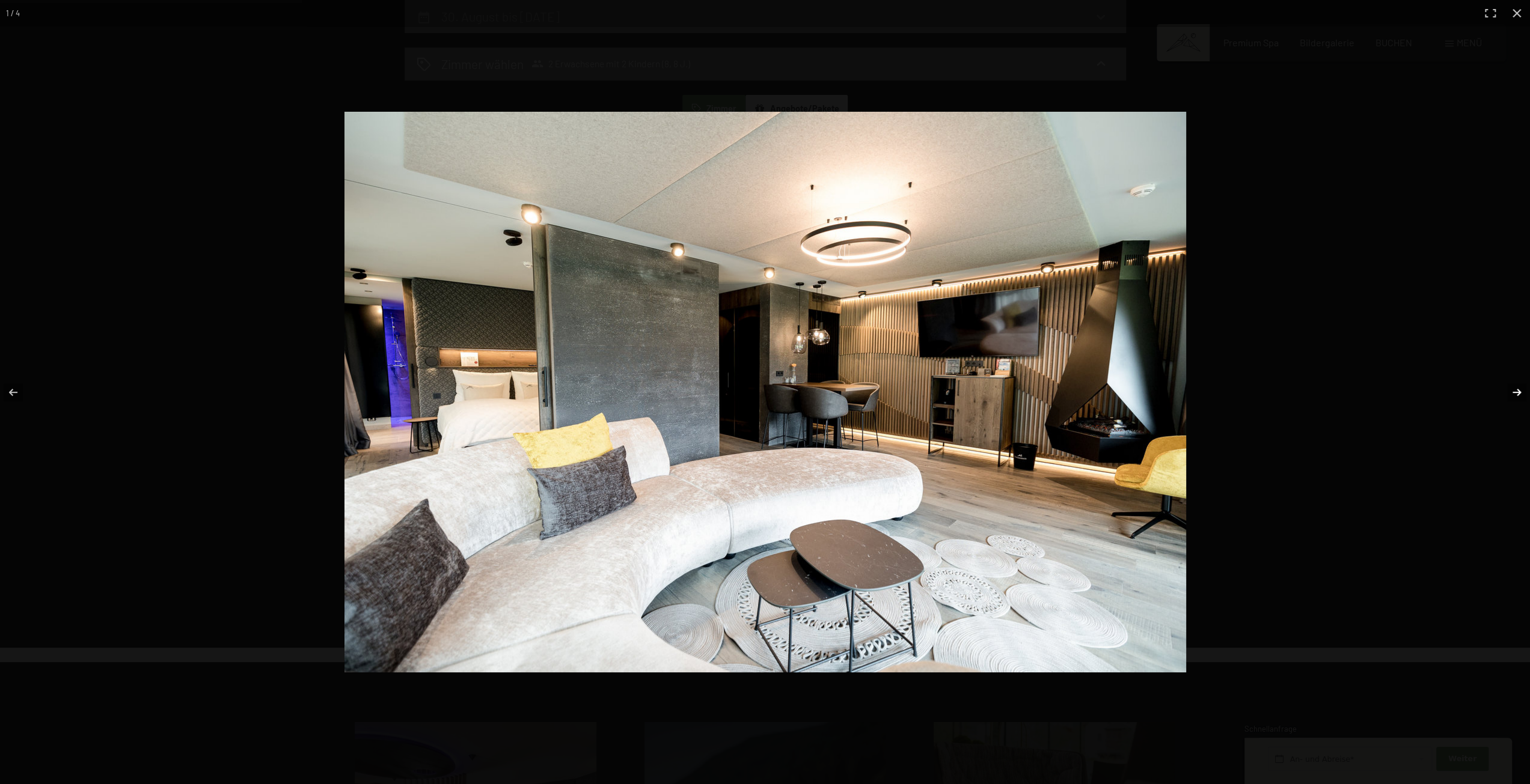
click at [1513, 393] on button "button" at bounding box center [1509, 392] width 42 height 60
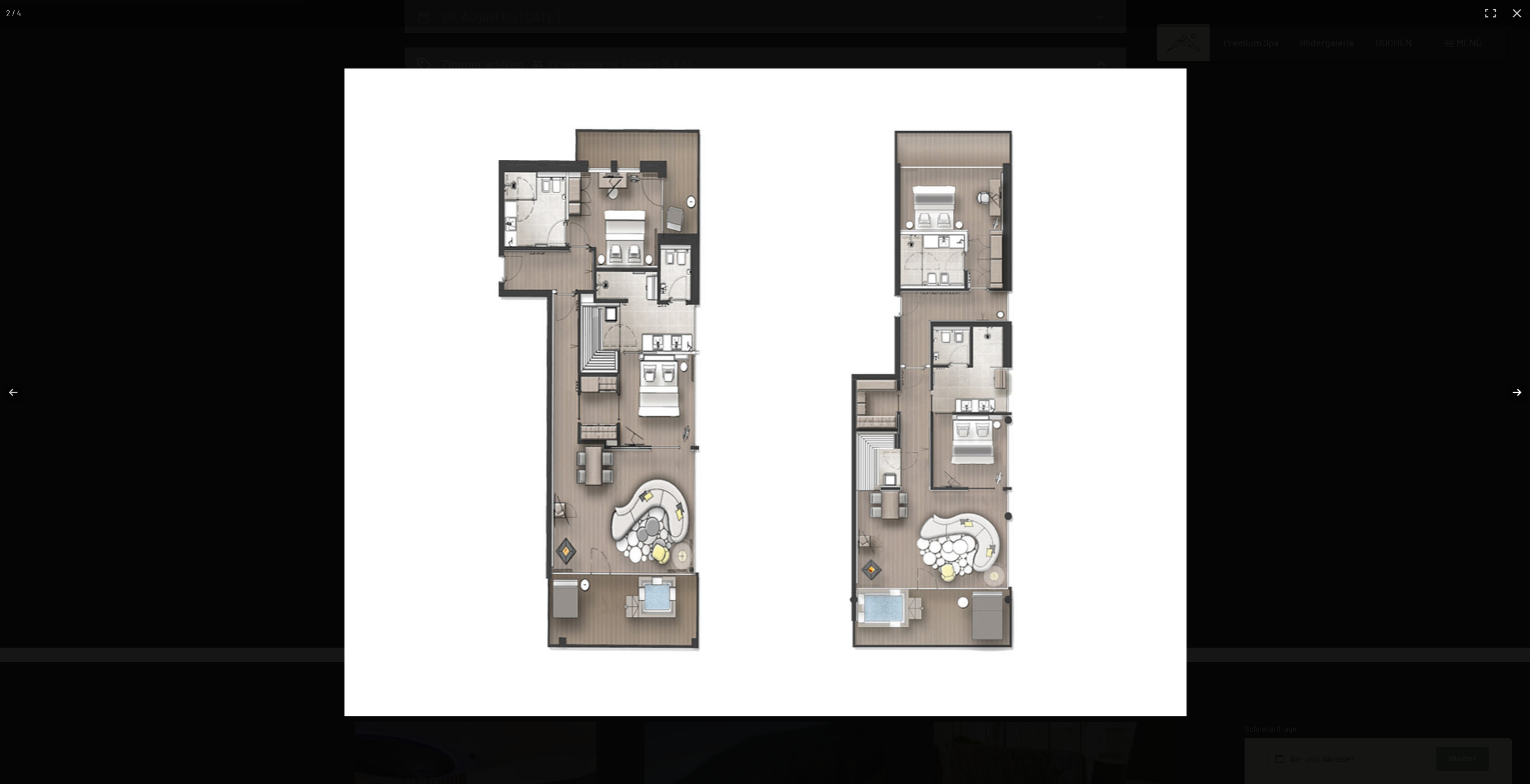
click at [1513, 393] on button "button" at bounding box center [1509, 392] width 42 height 60
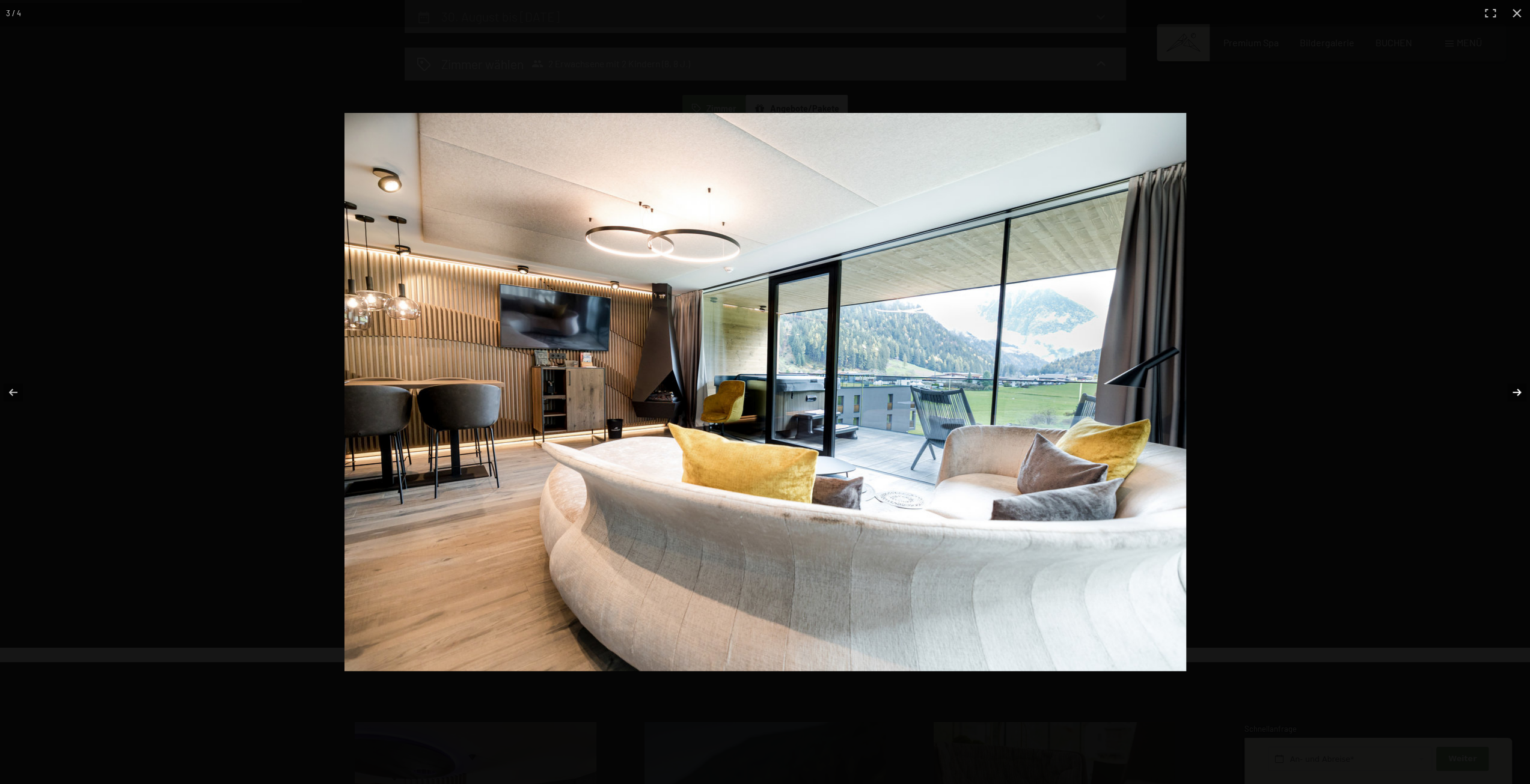
click at [1513, 393] on button "button" at bounding box center [1509, 392] width 42 height 60
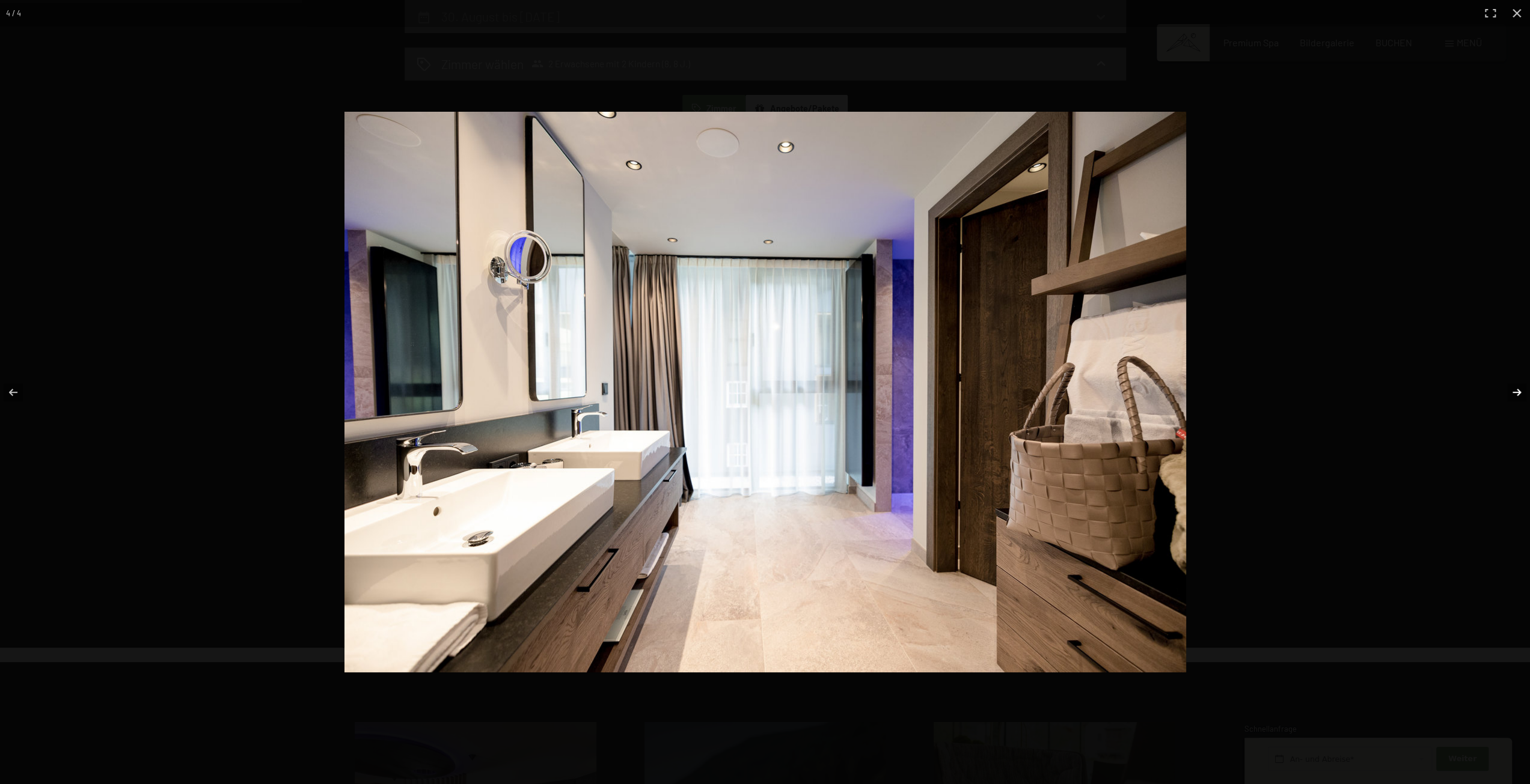
click at [1513, 393] on button "button" at bounding box center [1509, 392] width 42 height 60
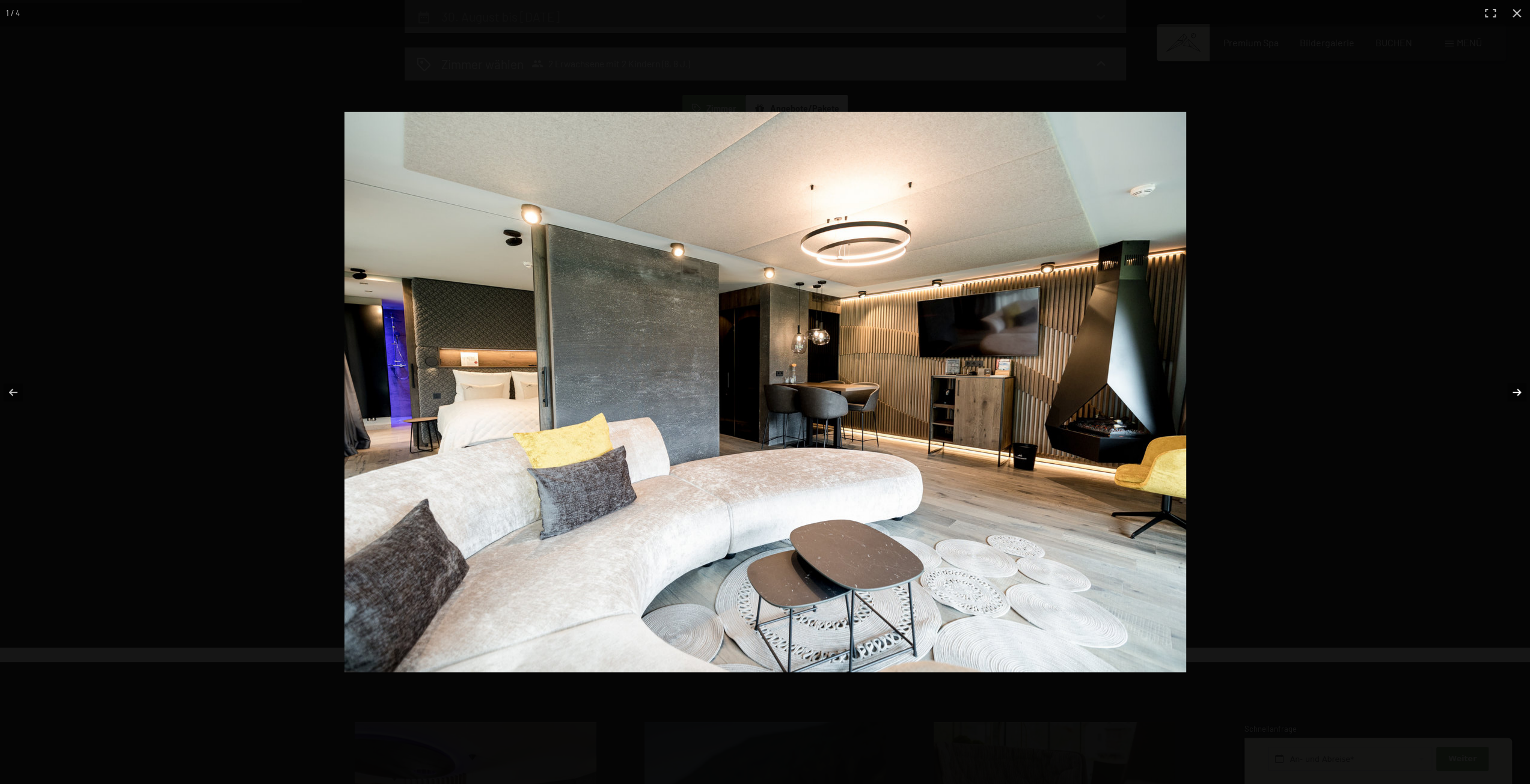
click at [1513, 393] on button "button" at bounding box center [1509, 392] width 42 height 60
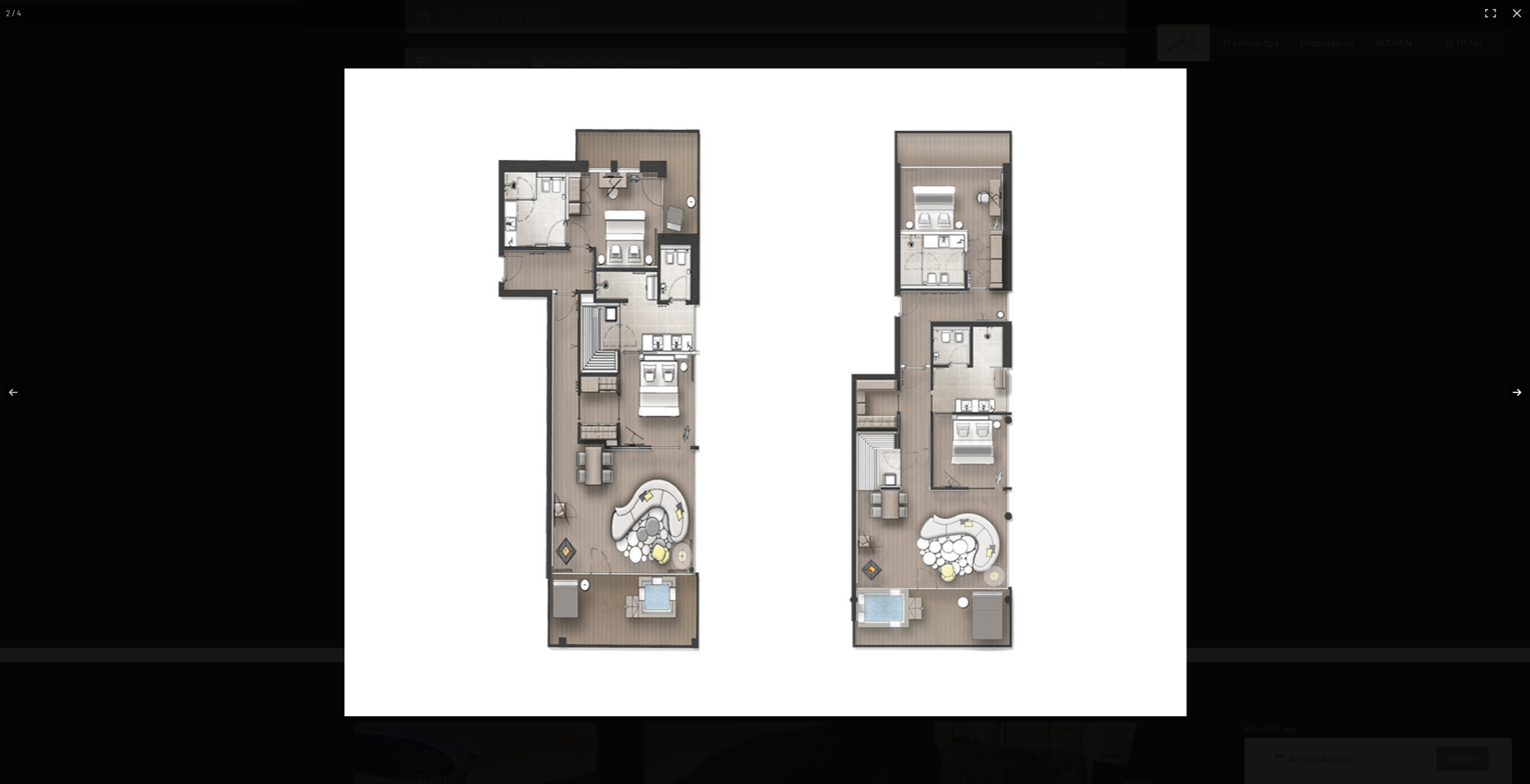
click at [1513, 393] on button "button" at bounding box center [1509, 392] width 42 height 60
